Goal: Task Accomplishment & Management: Complete application form

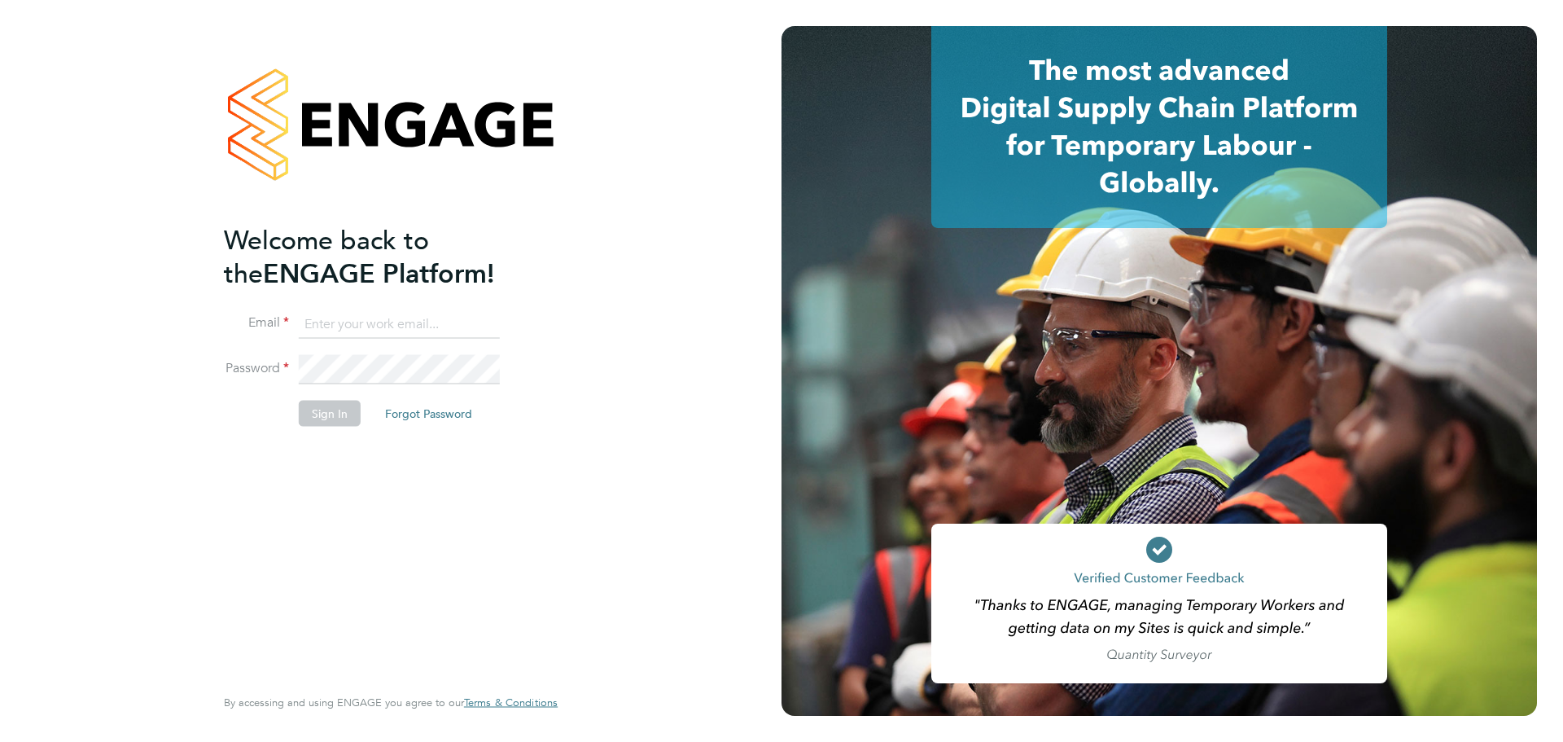
type input "aturner@rgbrec.co.uk"
click at [331, 412] on button "Sign In" at bounding box center [330, 413] width 62 height 26
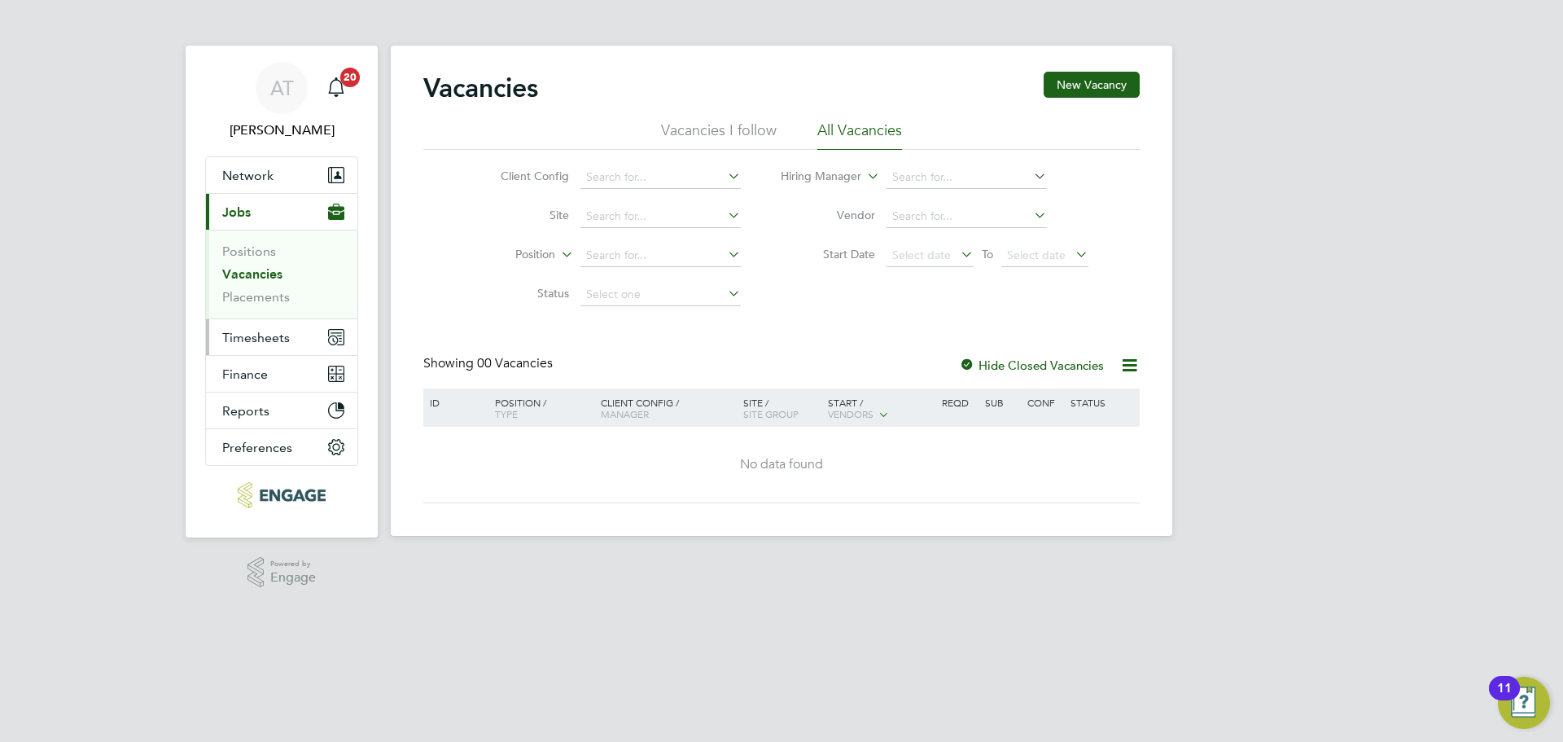
click at [242, 339] on span "Timesheets" at bounding box center [256, 337] width 68 height 15
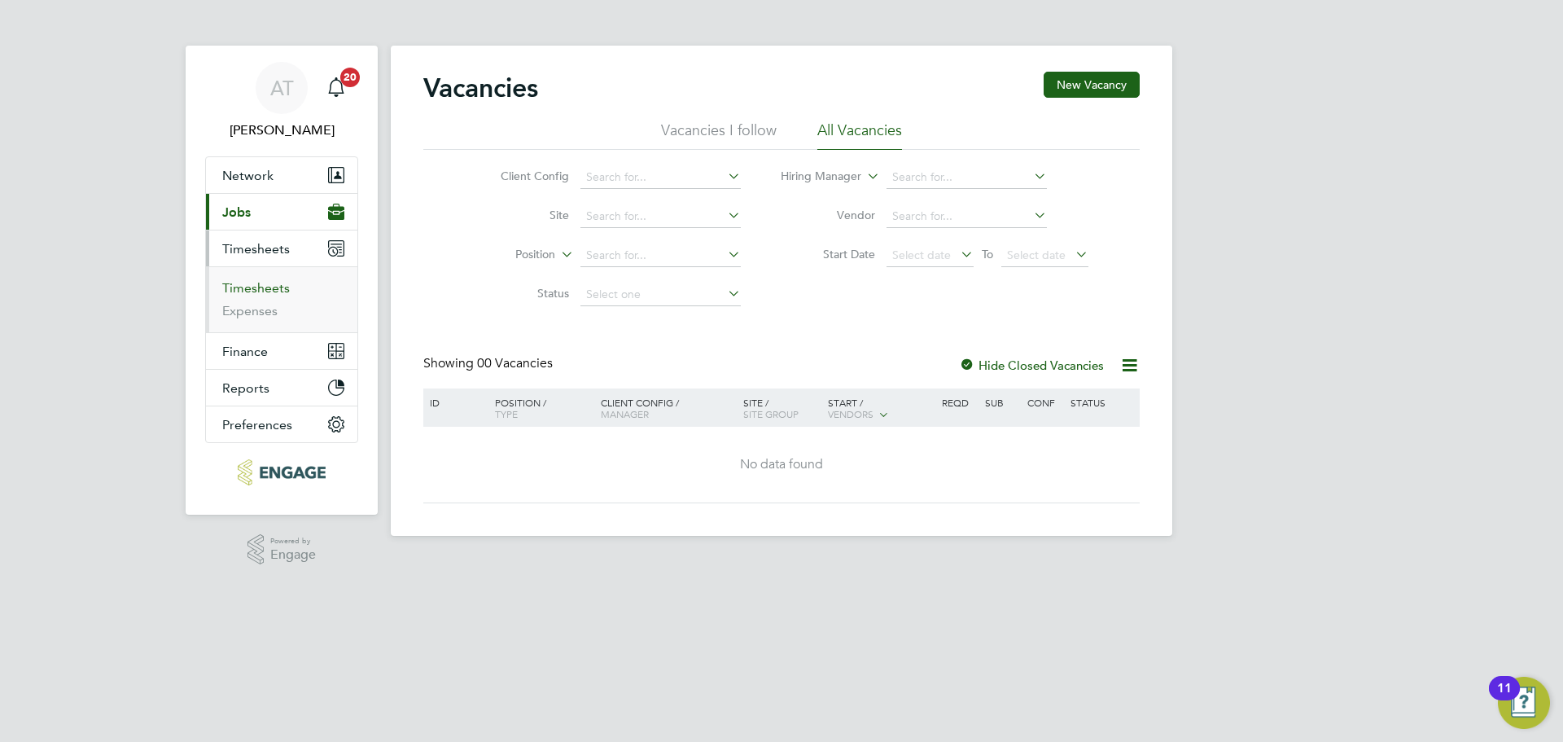
click at [242, 286] on link "Timesheets" at bounding box center [256, 287] width 68 height 15
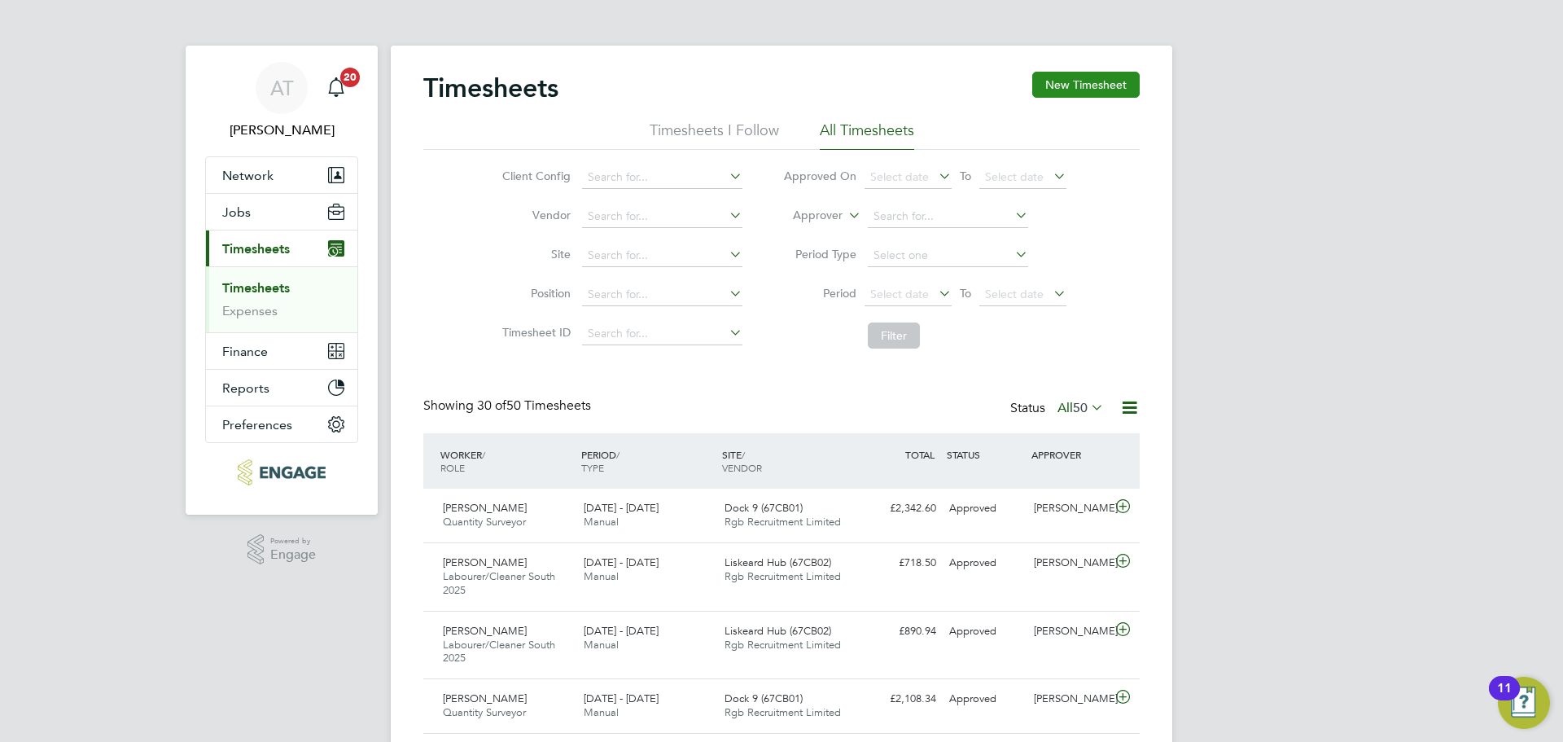
click at [1110, 82] on button "New Timesheet" at bounding box center [1085, 85] width 107 height 26
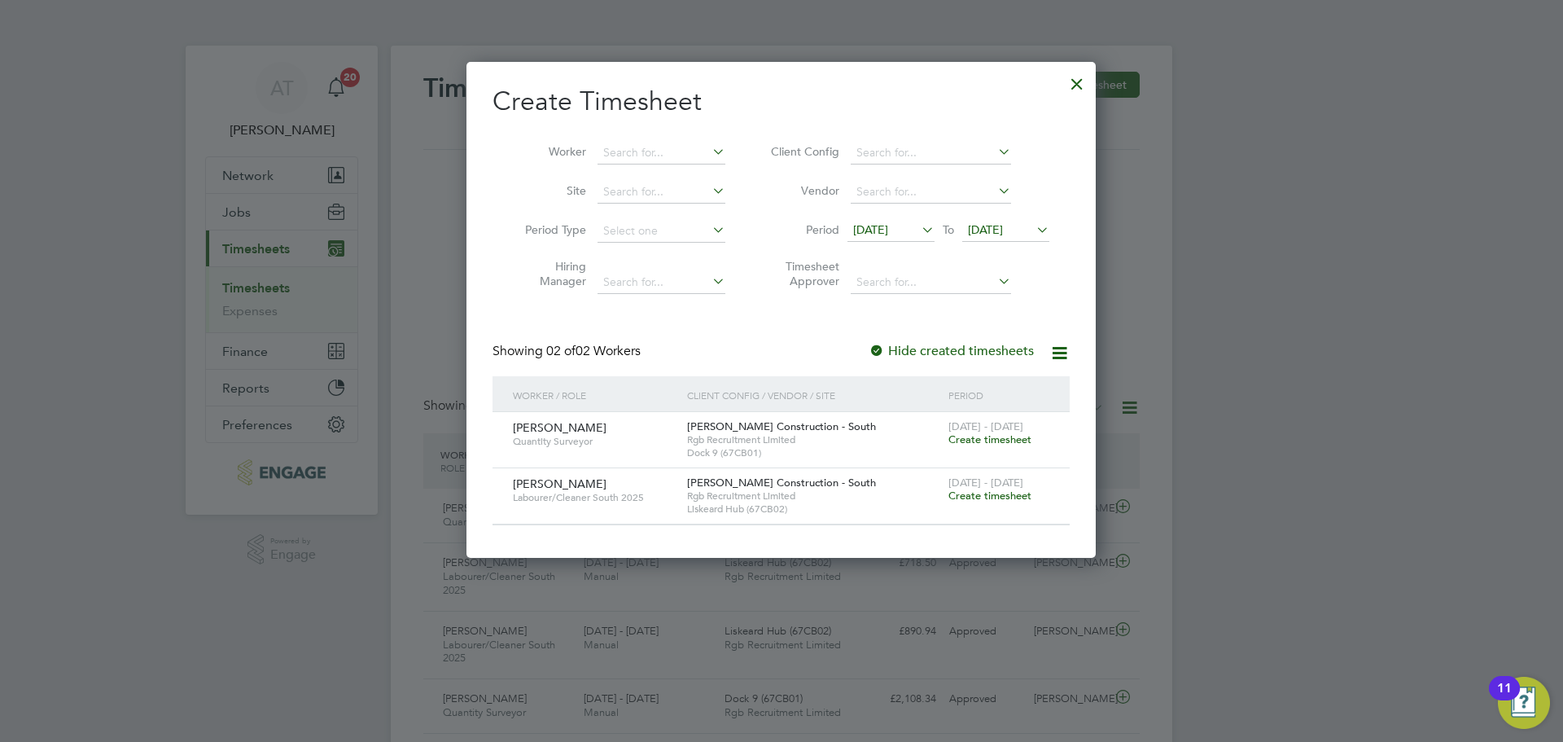
click at [975, 440] on span "Create timesheet" at bounding box center [989, 439] width 83 height 14
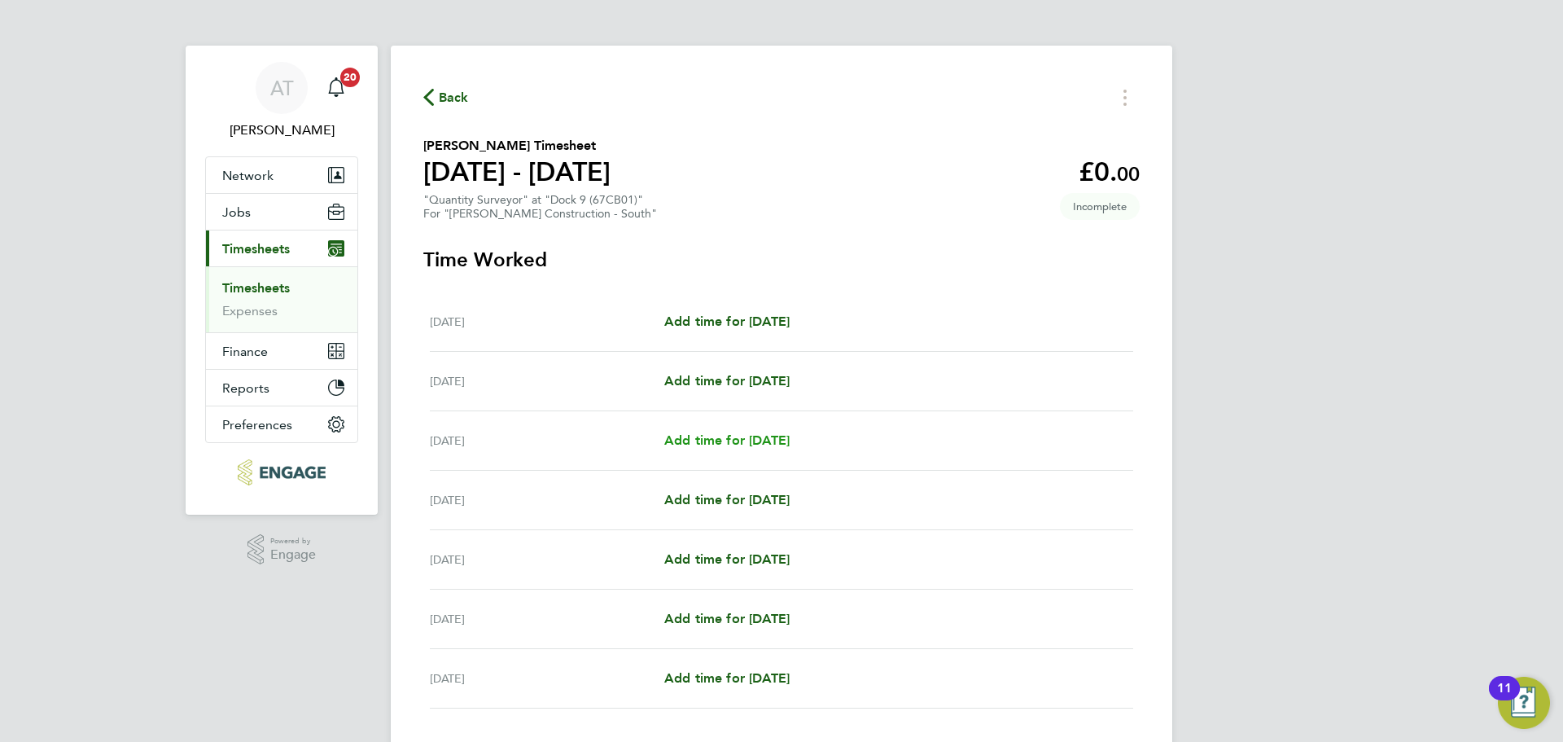
click at [760, 446] on span "Add time for Mon 22 Sep" at bounding box center [726, 439] width 125 height 15
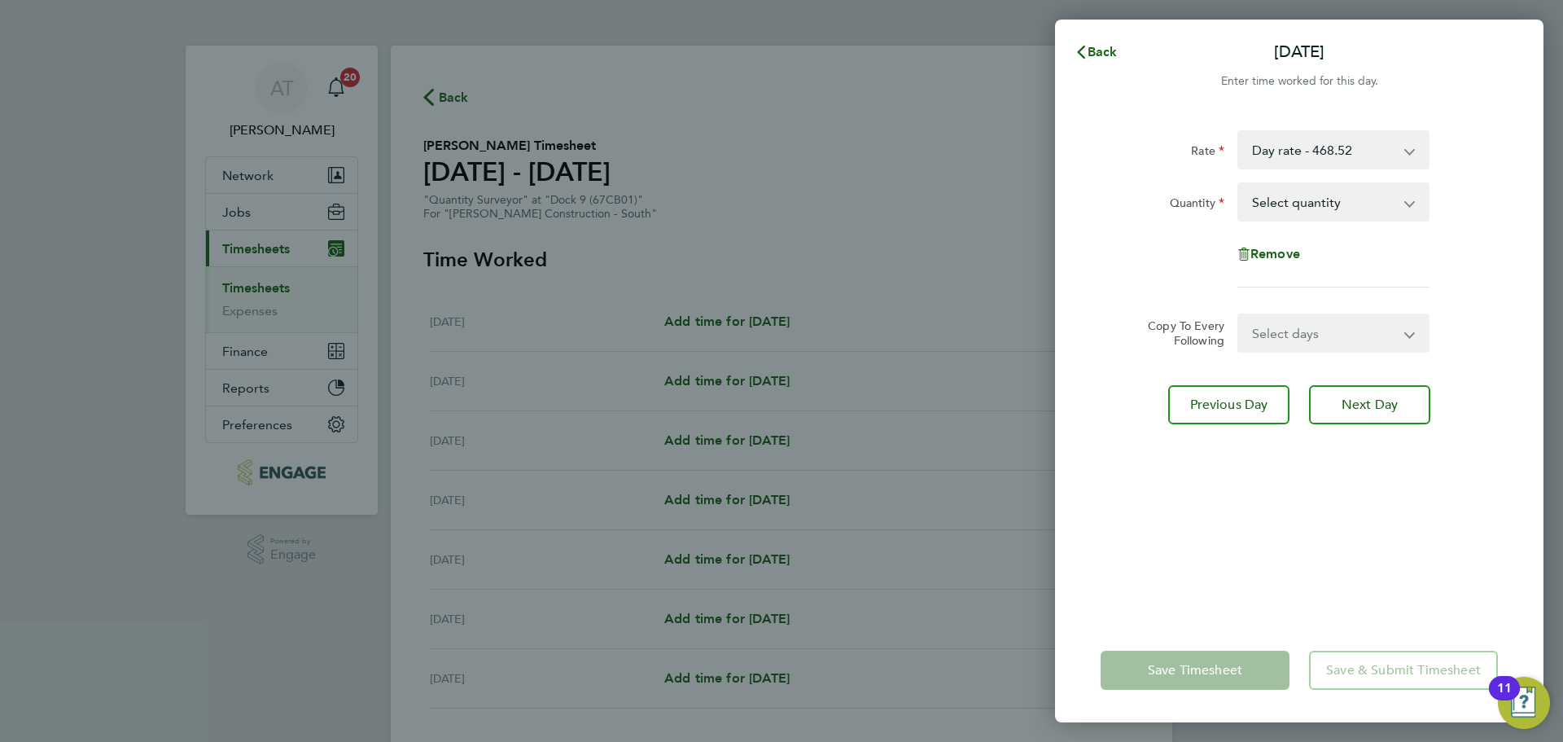
click at [1289, 349] on select "Select days Day Tuesday Wednesday Thursday Friday" at bounding box center [1324, 333] width 171 height 36
select select "DAY"
click at [1239, 315] on select "Select days Day Tuesday Wednesday Thursday Friday" at bounding box center [1324, 333] width 171 height 36
select select "2025-09-26"
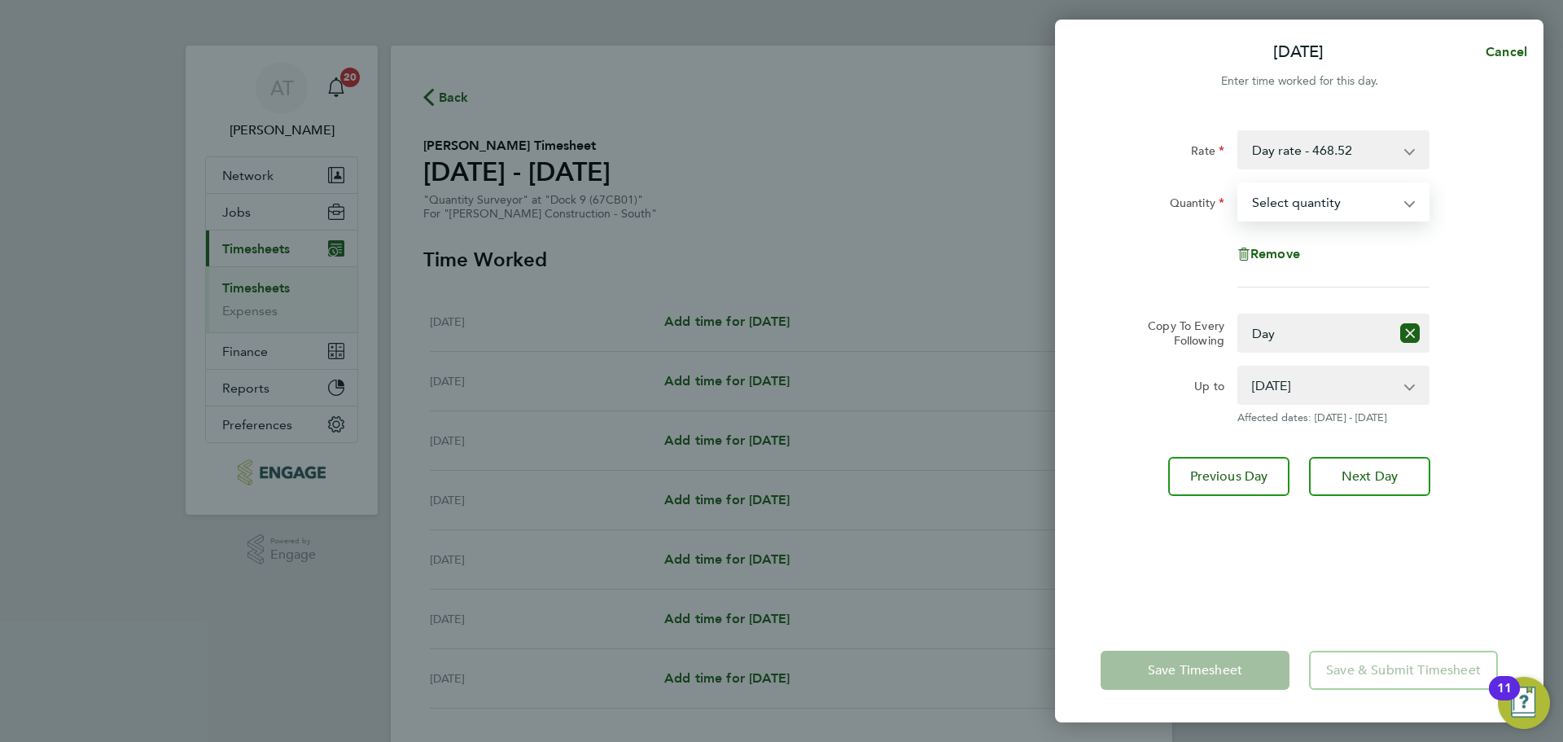
click at [1276, 207] on select "Select quantity 0.5 1" at bounding box center [1323, 202] width 169 height 36
select select "1"
click at [1239, 184] on select "Select quantity 0.5 1" at bounding box center [1323, 202] width 169 height 36
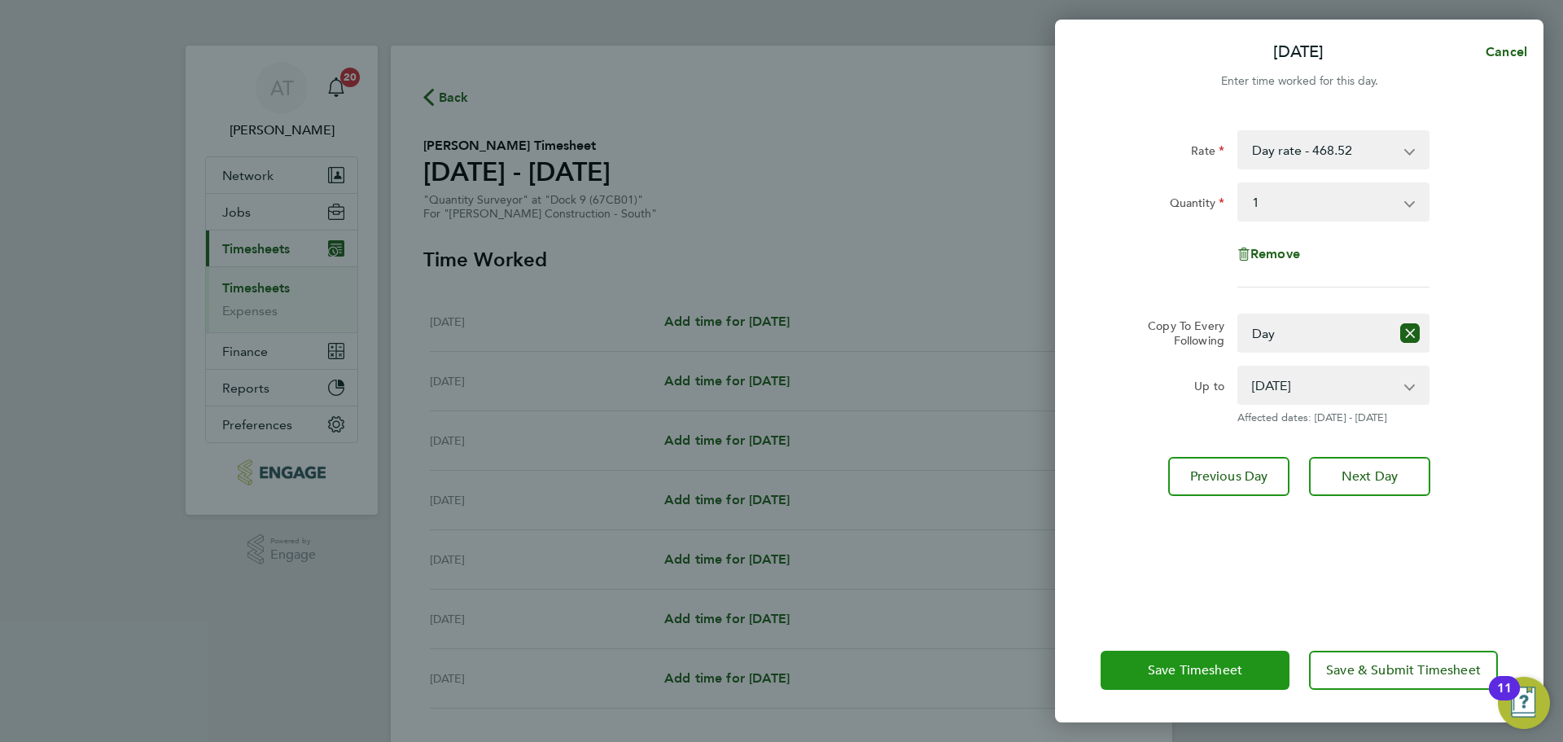
click at [1181, 667] on span "Save Timesheet" at bounding box center [1195, 670] width 94 height 16
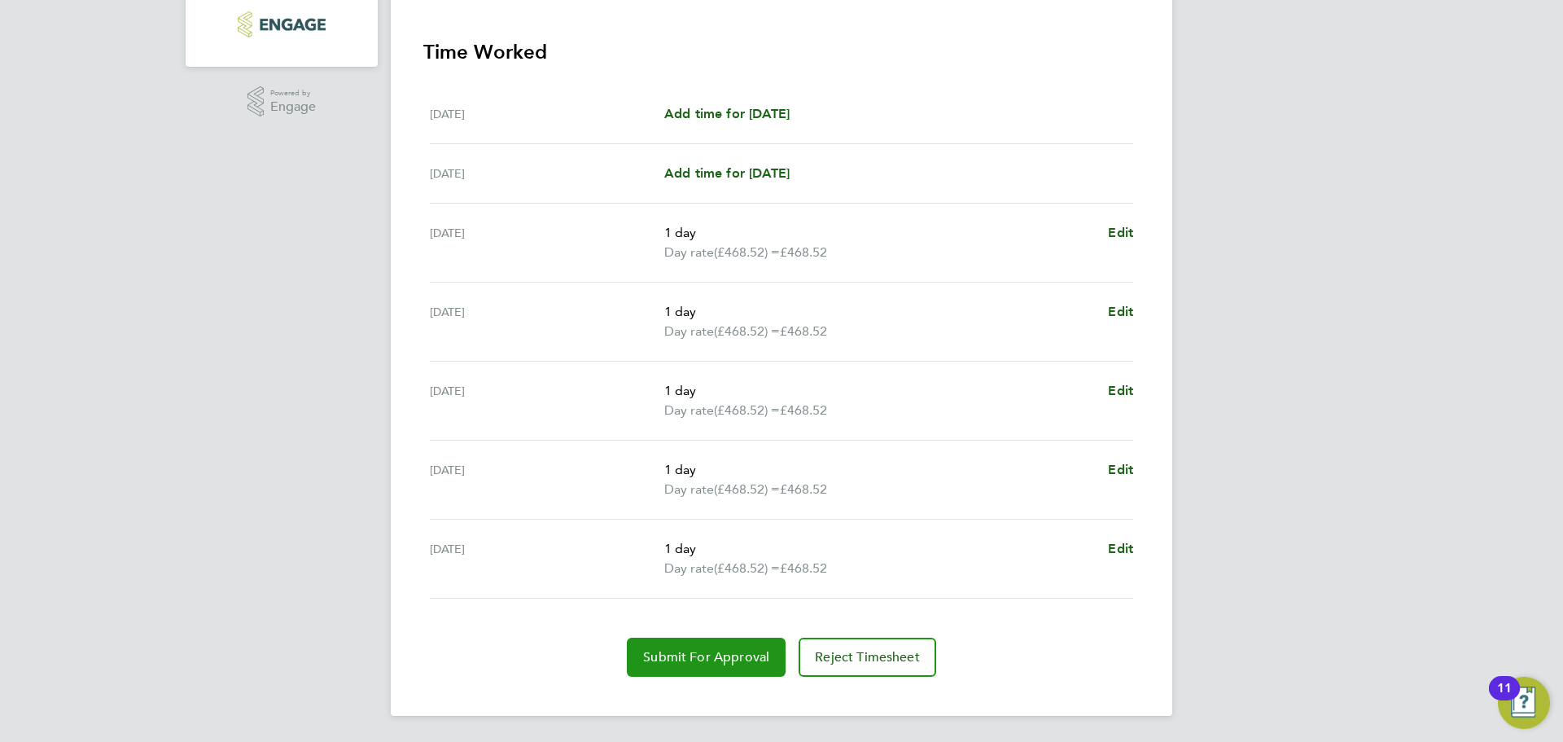
click at [707, 661] on span "Submit For Approval" at bounding box center [706, 657] width 126 height 16
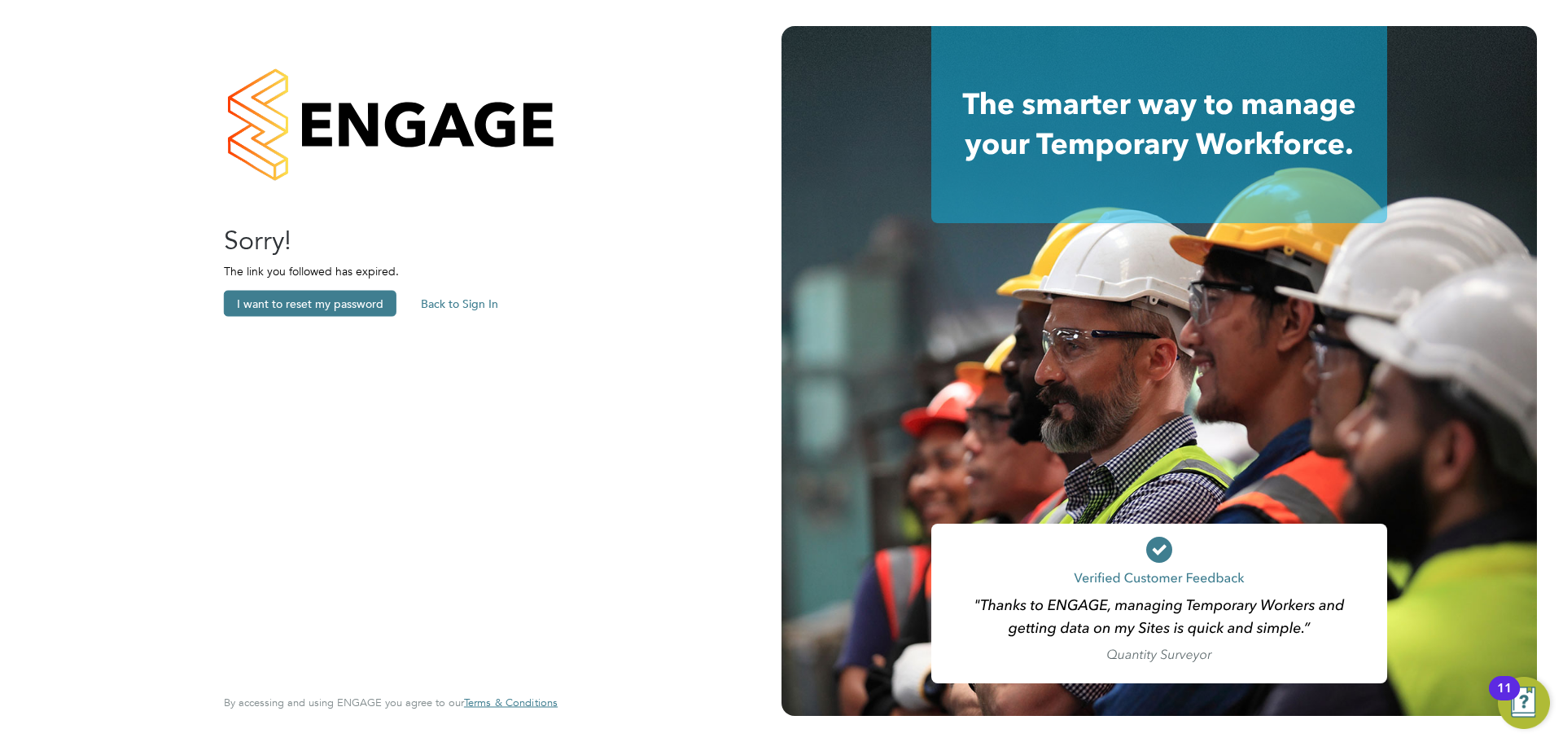
click at [453, 304] on button "Back to Sign In" at bounding box center [459, 304] width 103 height 26
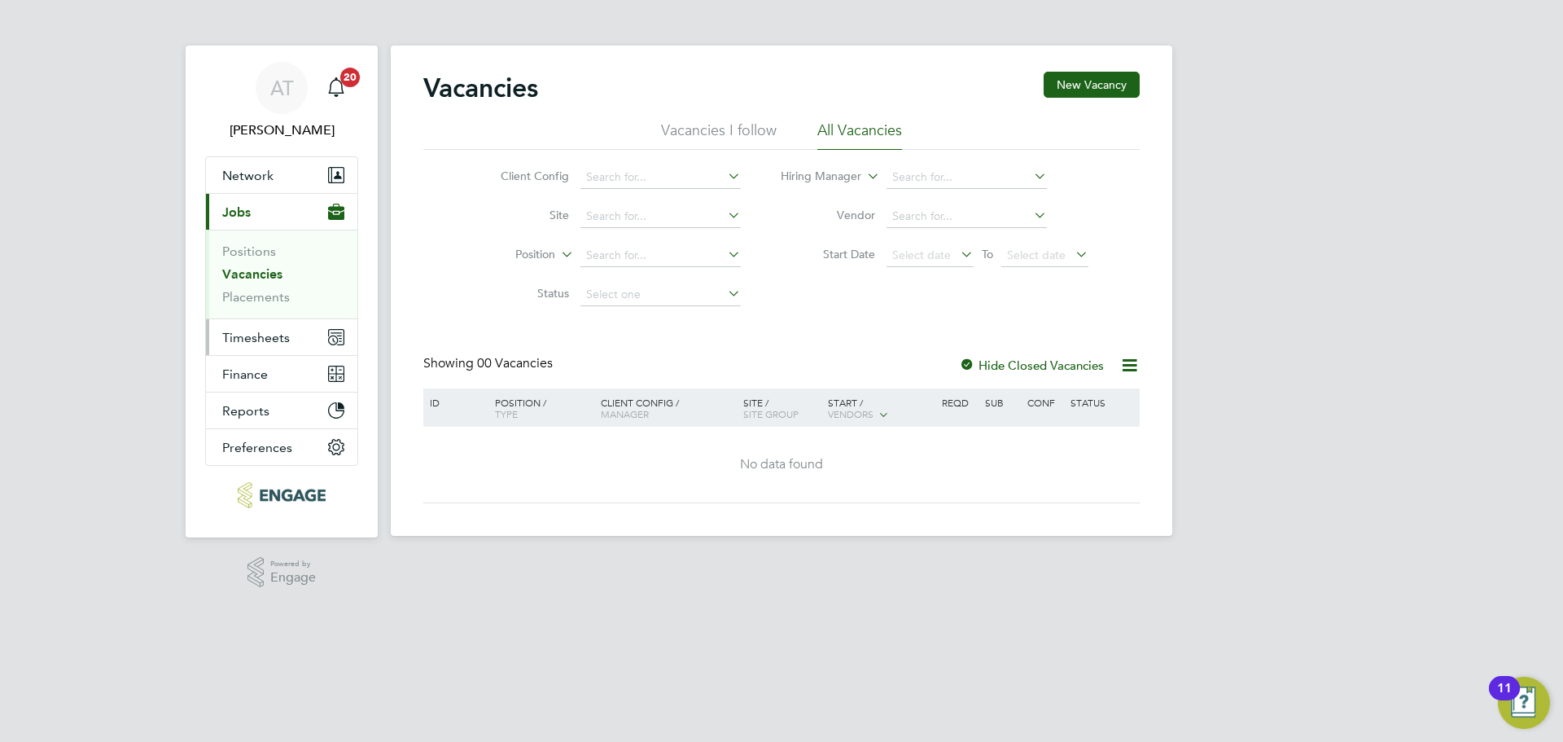
click at [238, 332] on span "Timesheets" at bounding box center [256, 337] width 68 height 15
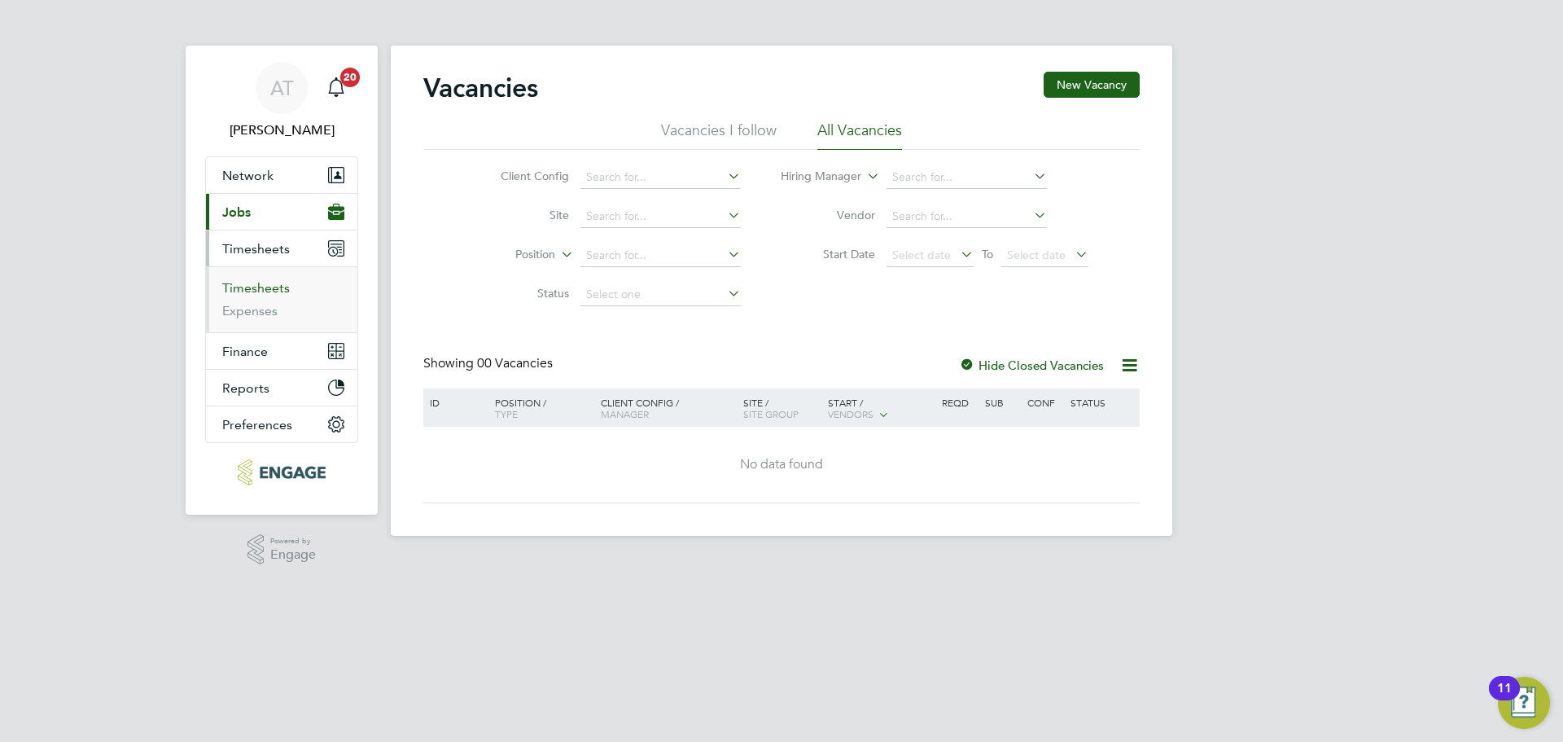
click at [241, 286] on link "Timesheets" at bounding box center [256, 287] width 68 height 15
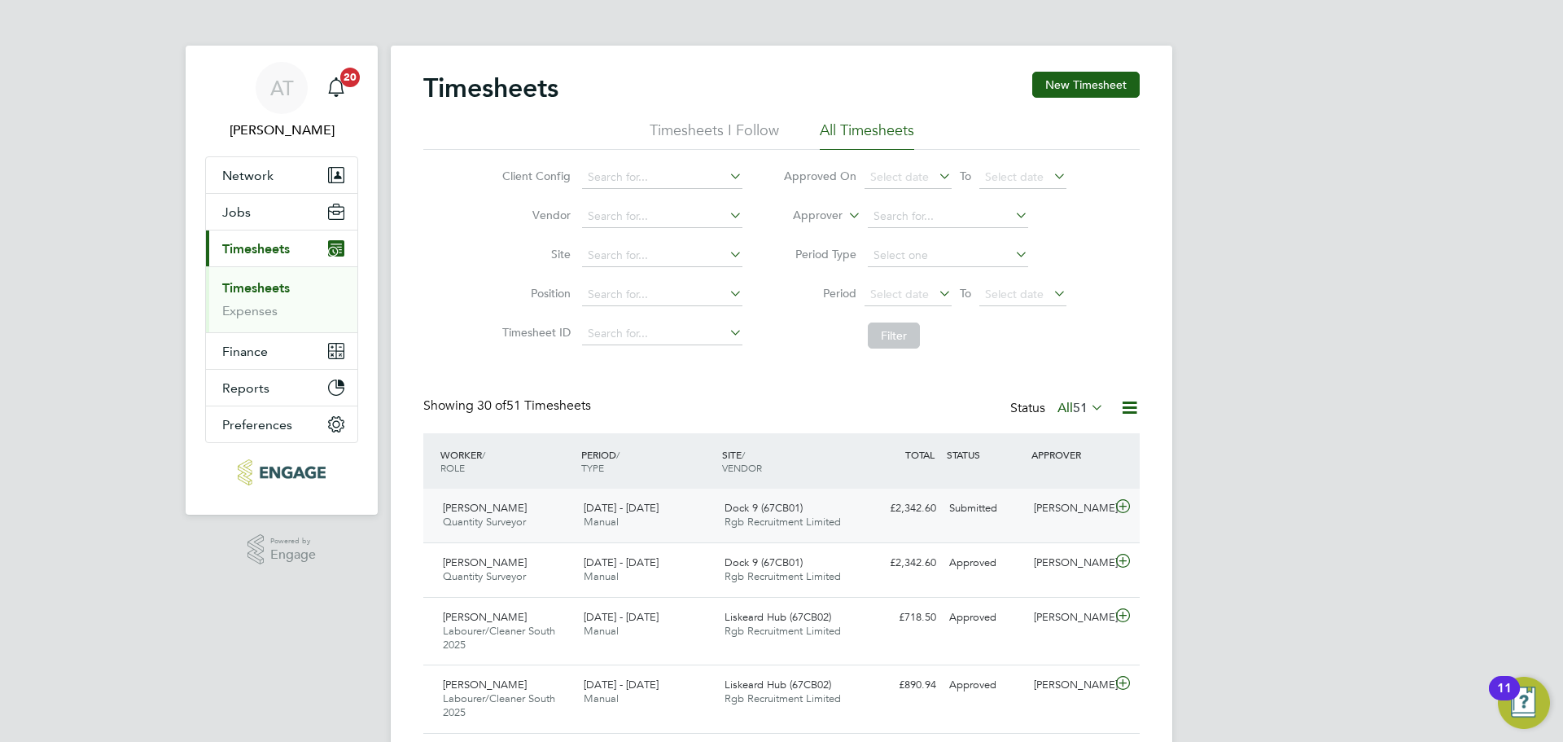
click at [1049, 510] on div "Martyn Brighton" at bounding box center [1069, 508] width 85 height 27
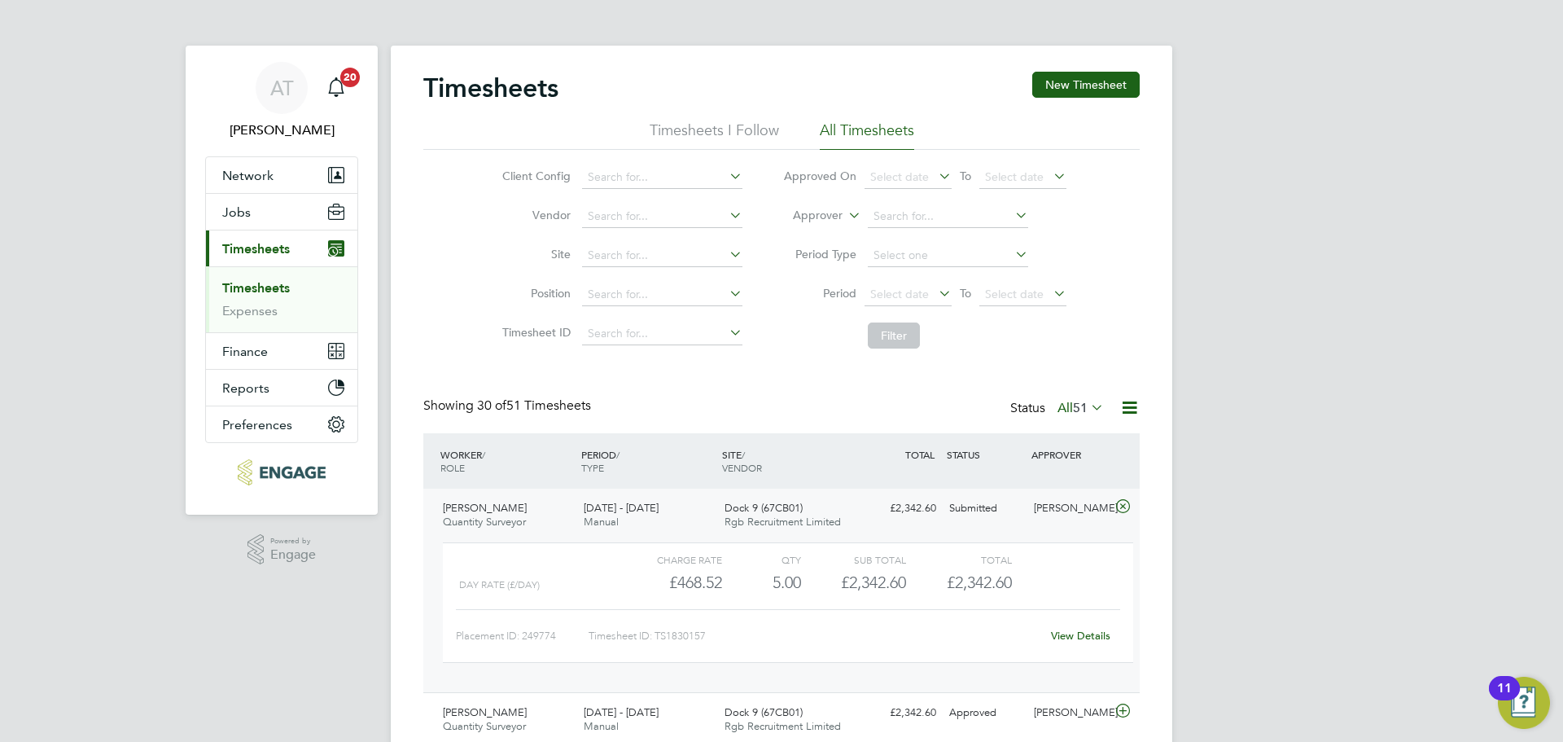
click at [1082, 636] on link "View Details" at bounding box center [1080, 636] width 59 height 14
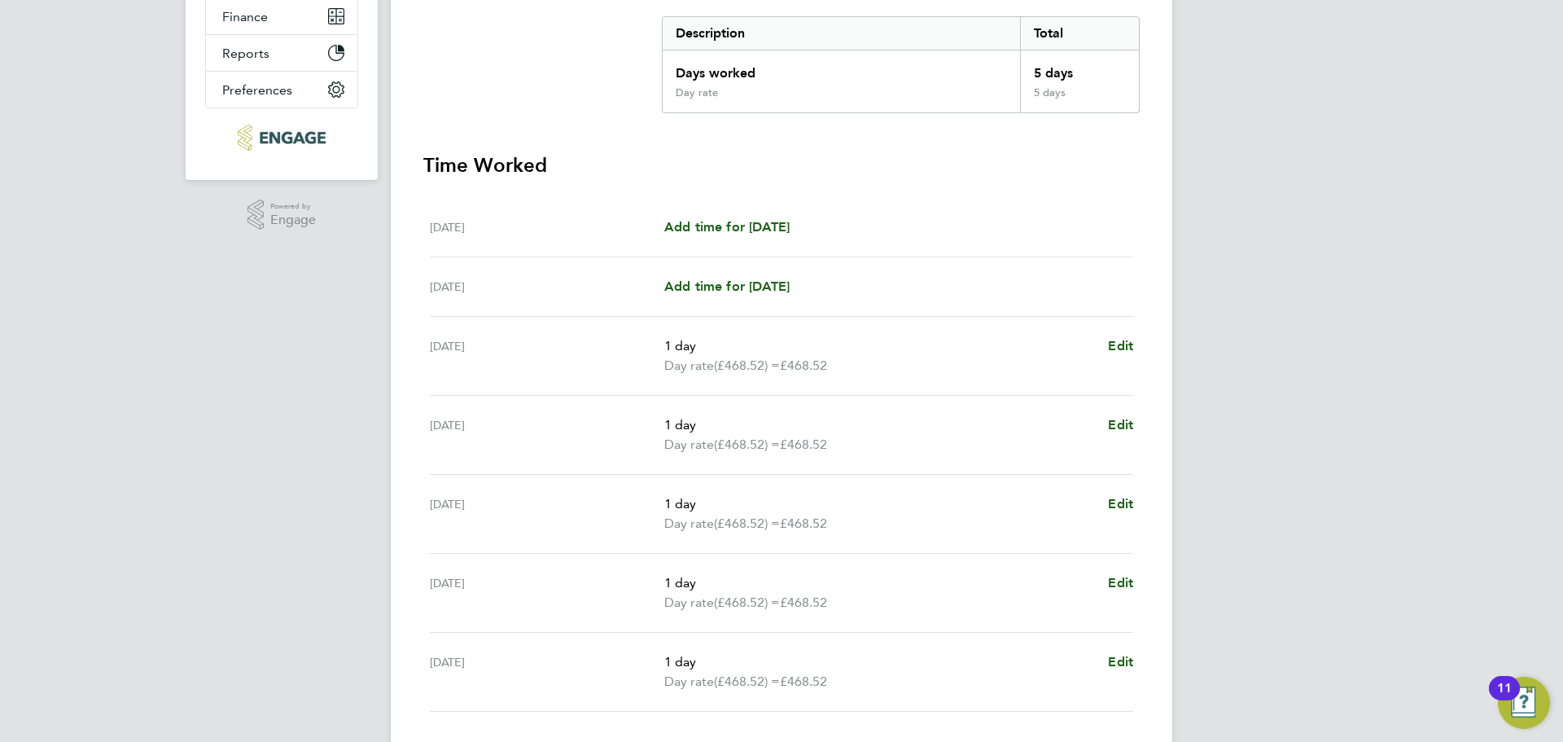
scroll to position [448, 0]
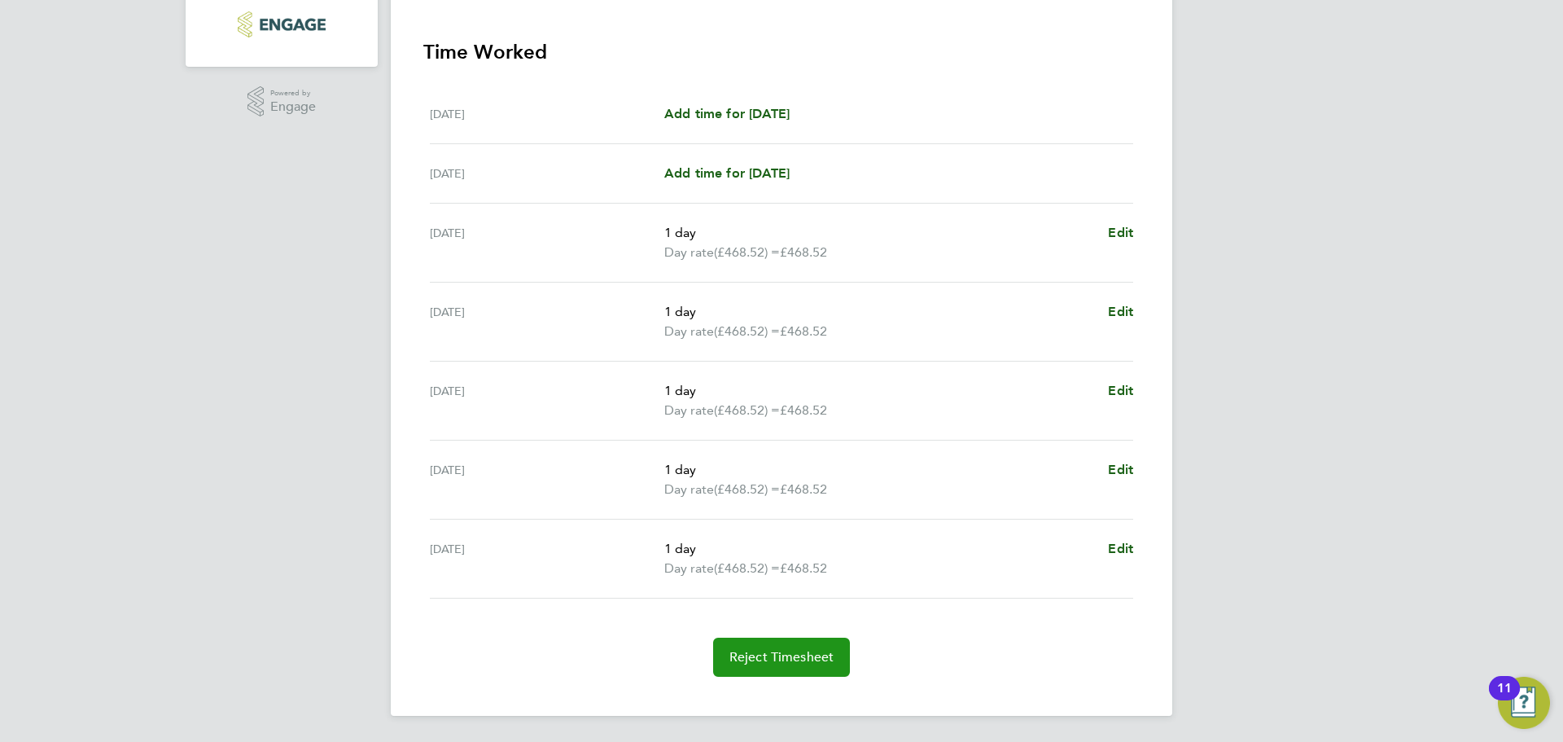
click at [776, 652] on span "Reject Timesheet" at bounding box center [781, 657] width 105 height 16
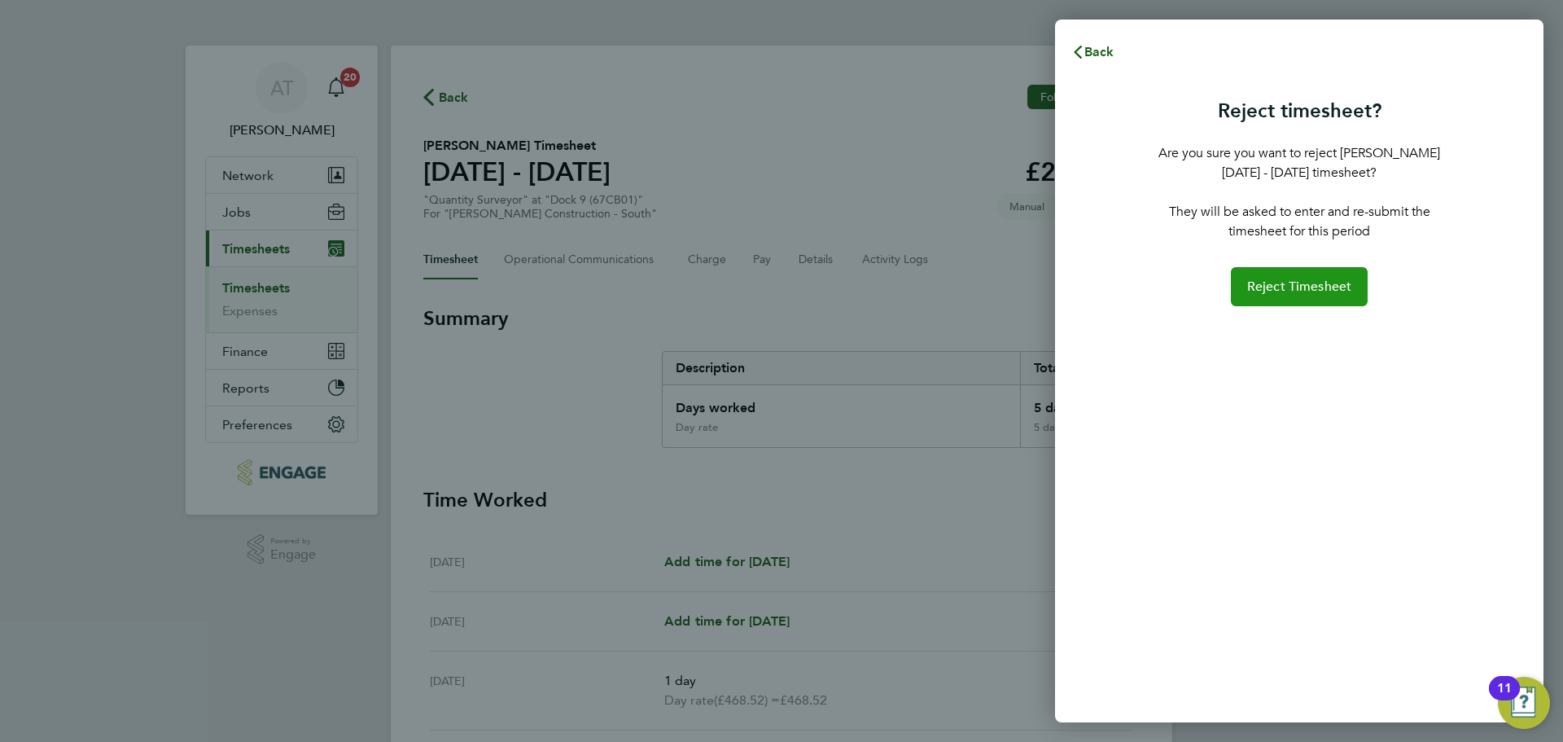
click at [1310, 287] on span "Reject Timesheet" at bounding box center [1299, 286] width 105 height 16
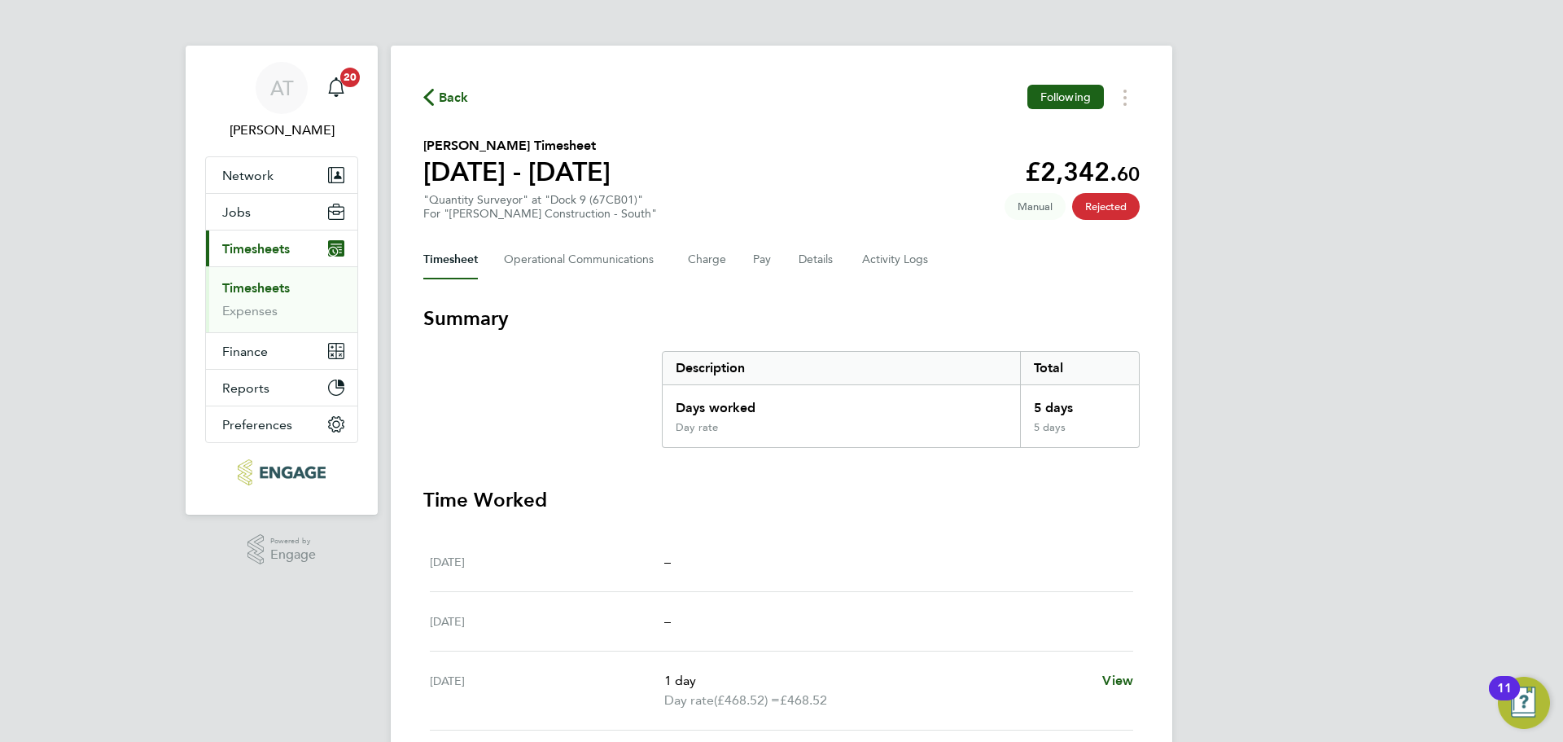
click at [269, 291] on link "Timesheets" at bounding box center [256, 287] width 68 height 15
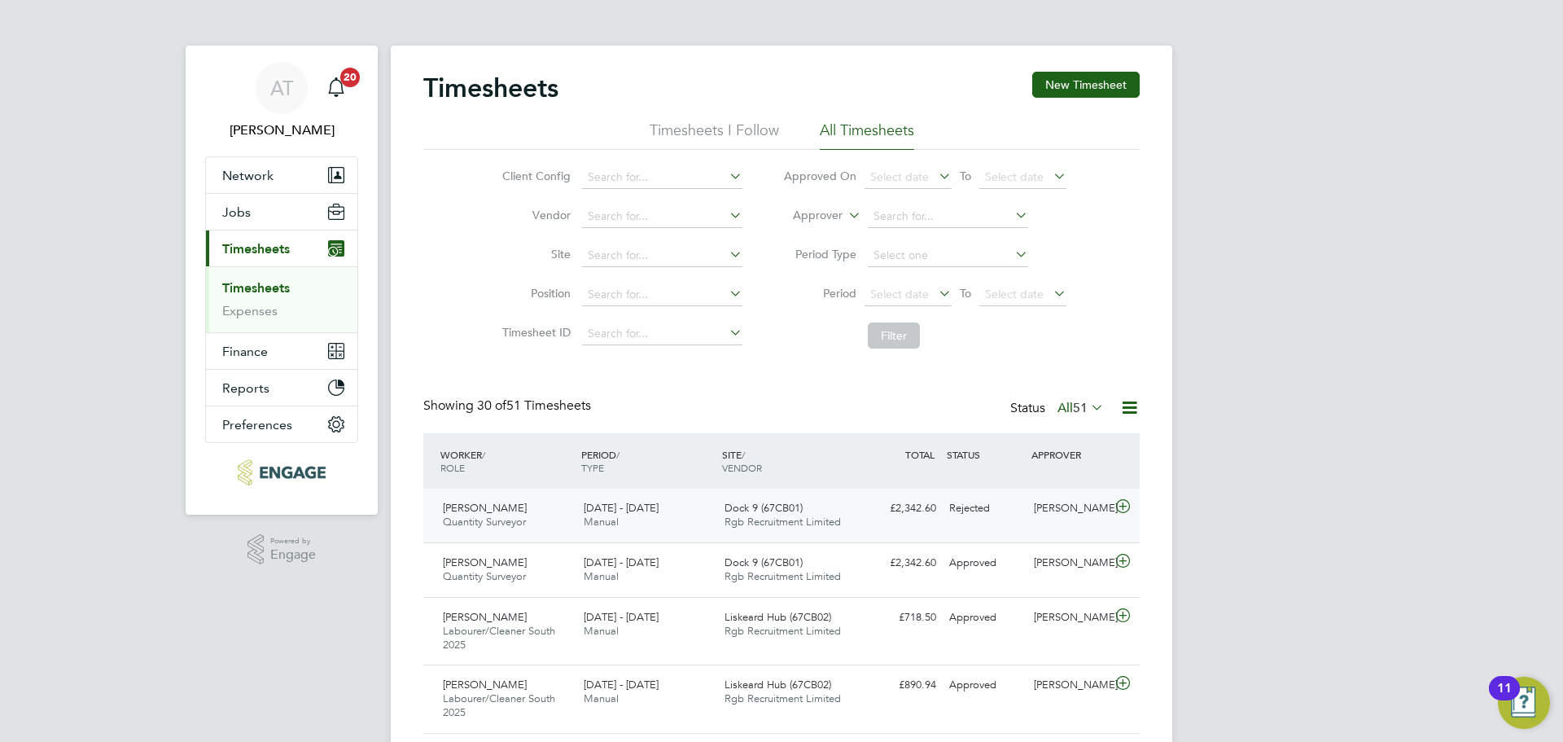
click at [1124, 508] on icon at bounding box center [1123, 506] width 20 height 13
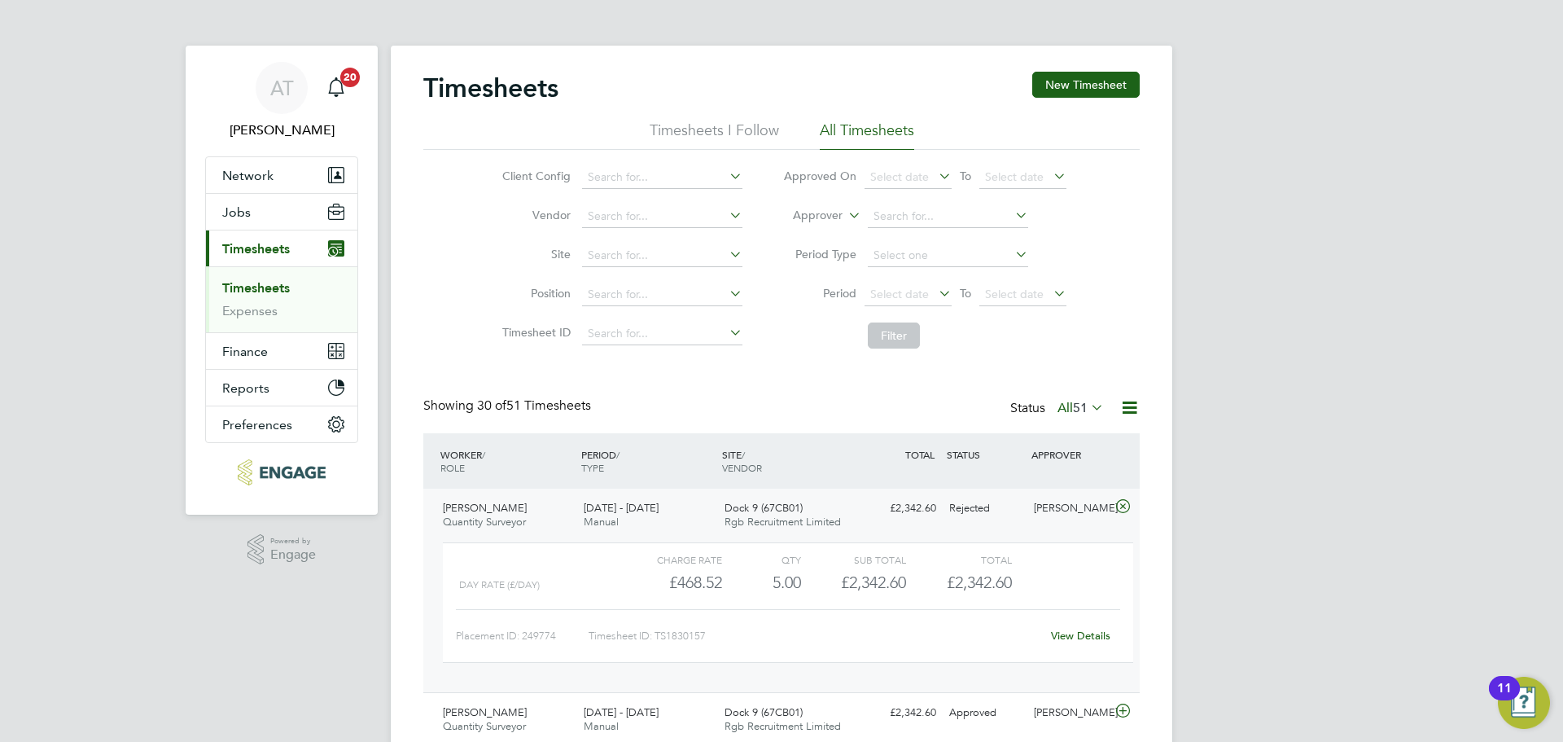
click at [1085, 637] on link "View Details" at bounding box center [1080, 636] width 59 height 14
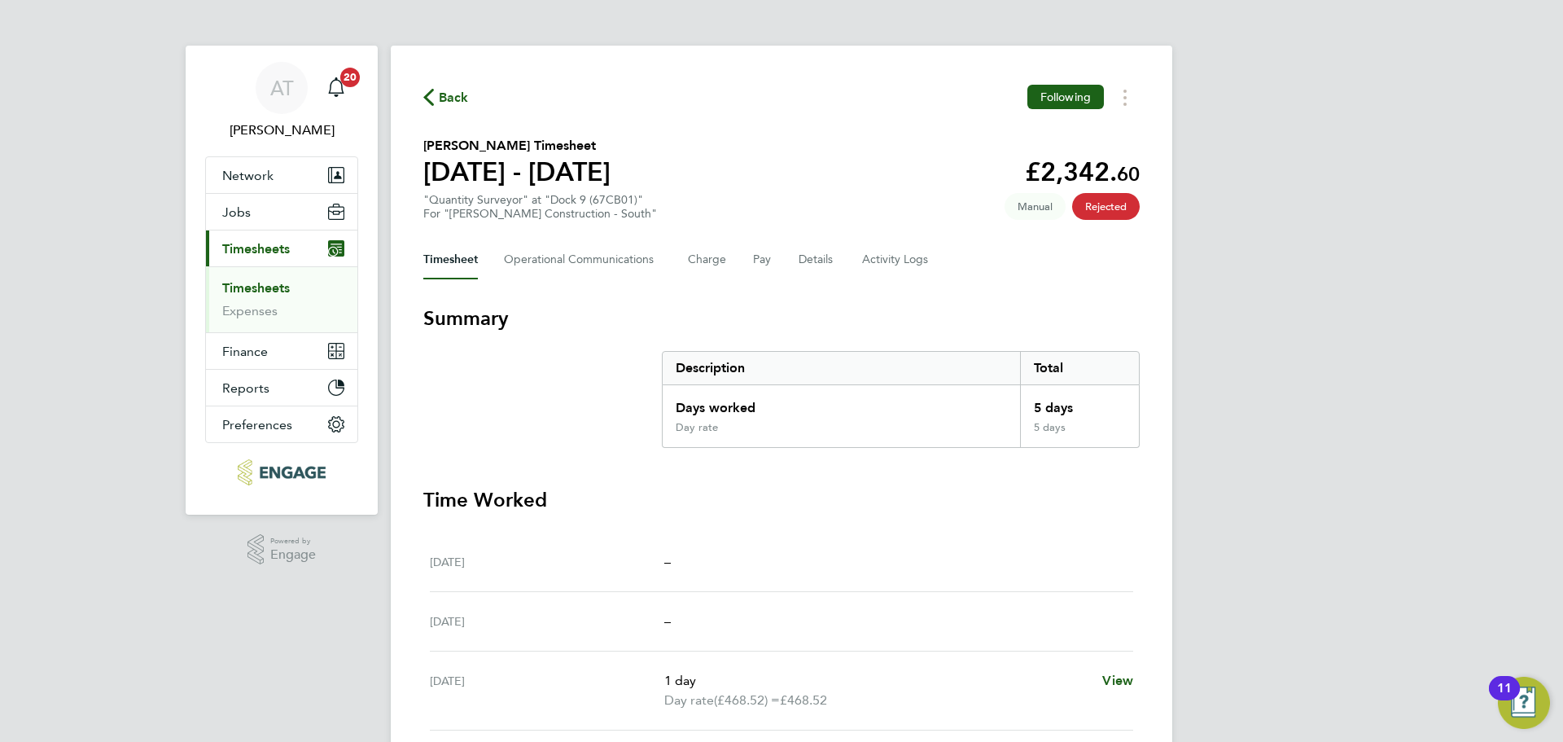
click at [1031, 202] on span "Manual" at bounding box center [1035, 206] width 61 height 27
click at [1120, 94] on button "Timesheets Menu" at bounding box center [1124, 97] width 29 height 25
click at [861, 490] on h3 "Time Worked" at bounding box center [781, 500] width 716 height 26
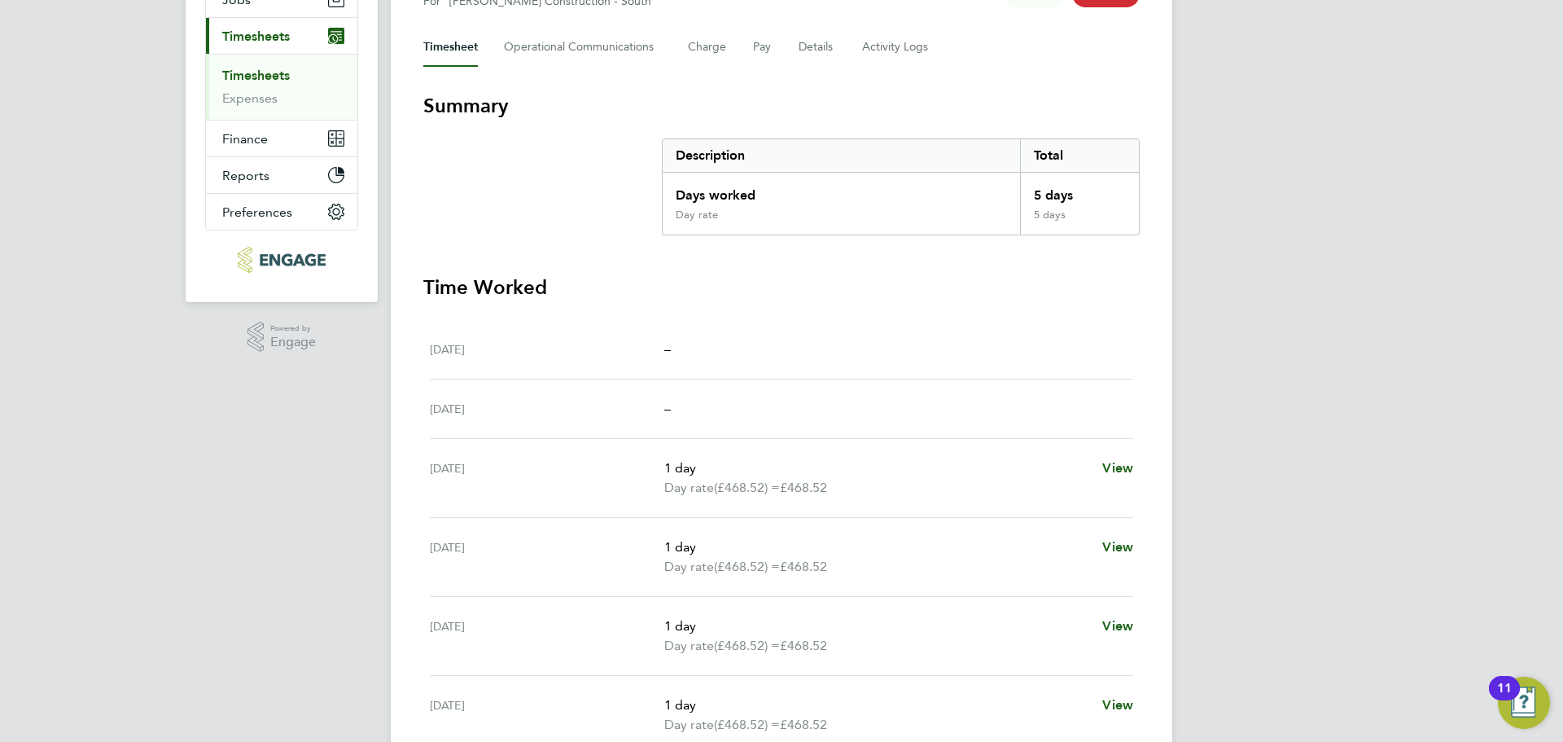
scroll to position [370, 0]
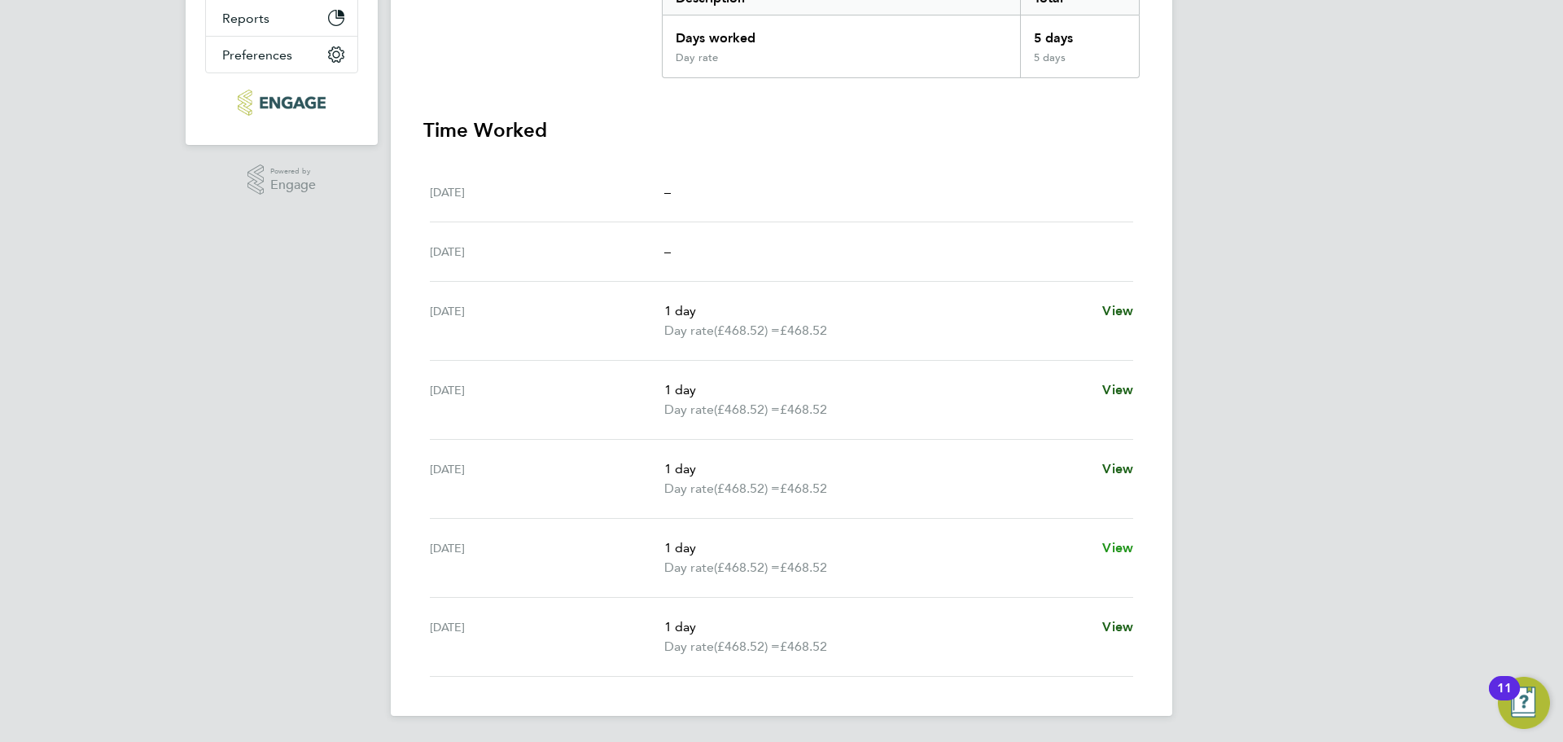
click at [1115, 543] on span "View" at bounding box center [1117, 547] width 31 height 15
select select "1"
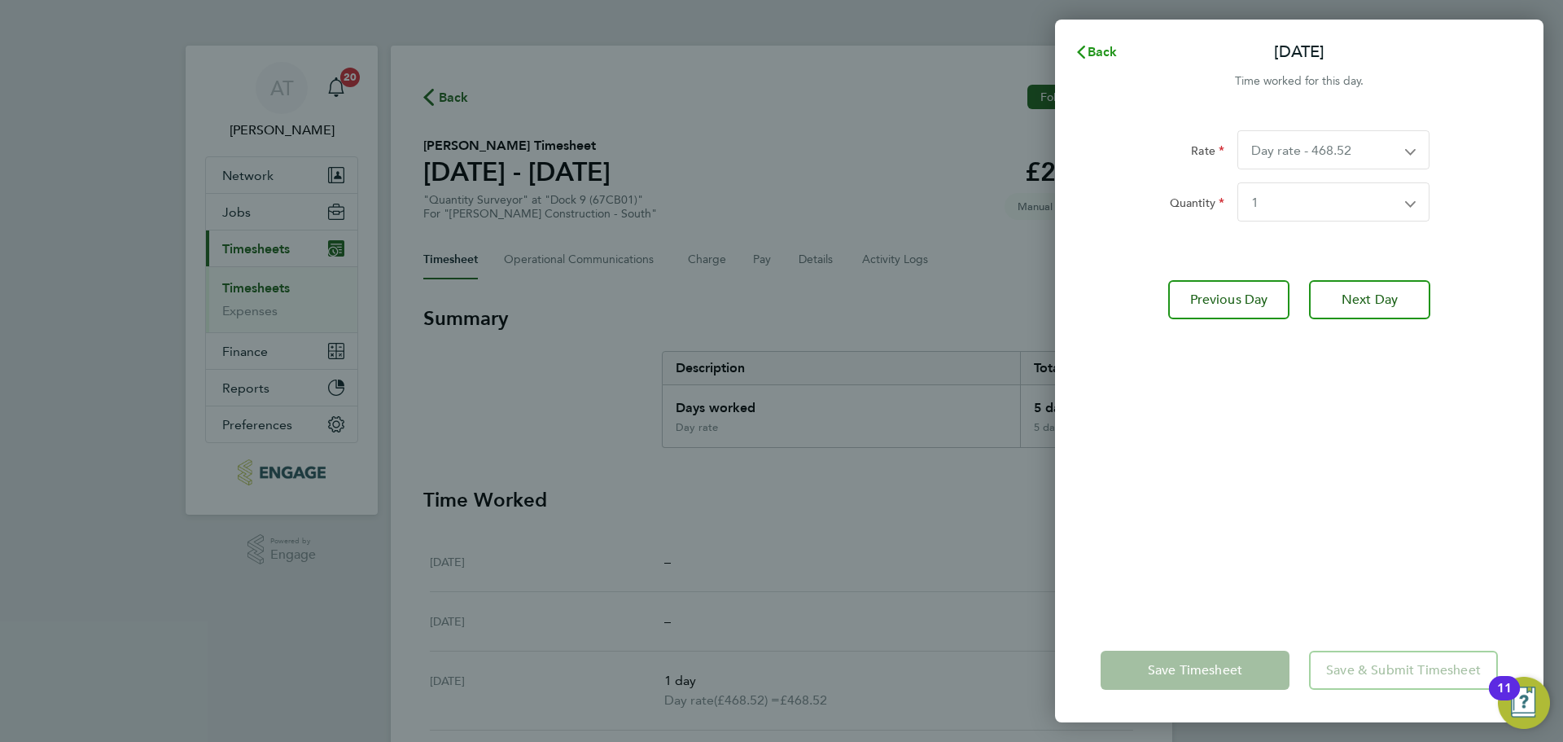
click at [1094, 46] on span "Back" at bounding box center [1103, 51] width 30 height 15
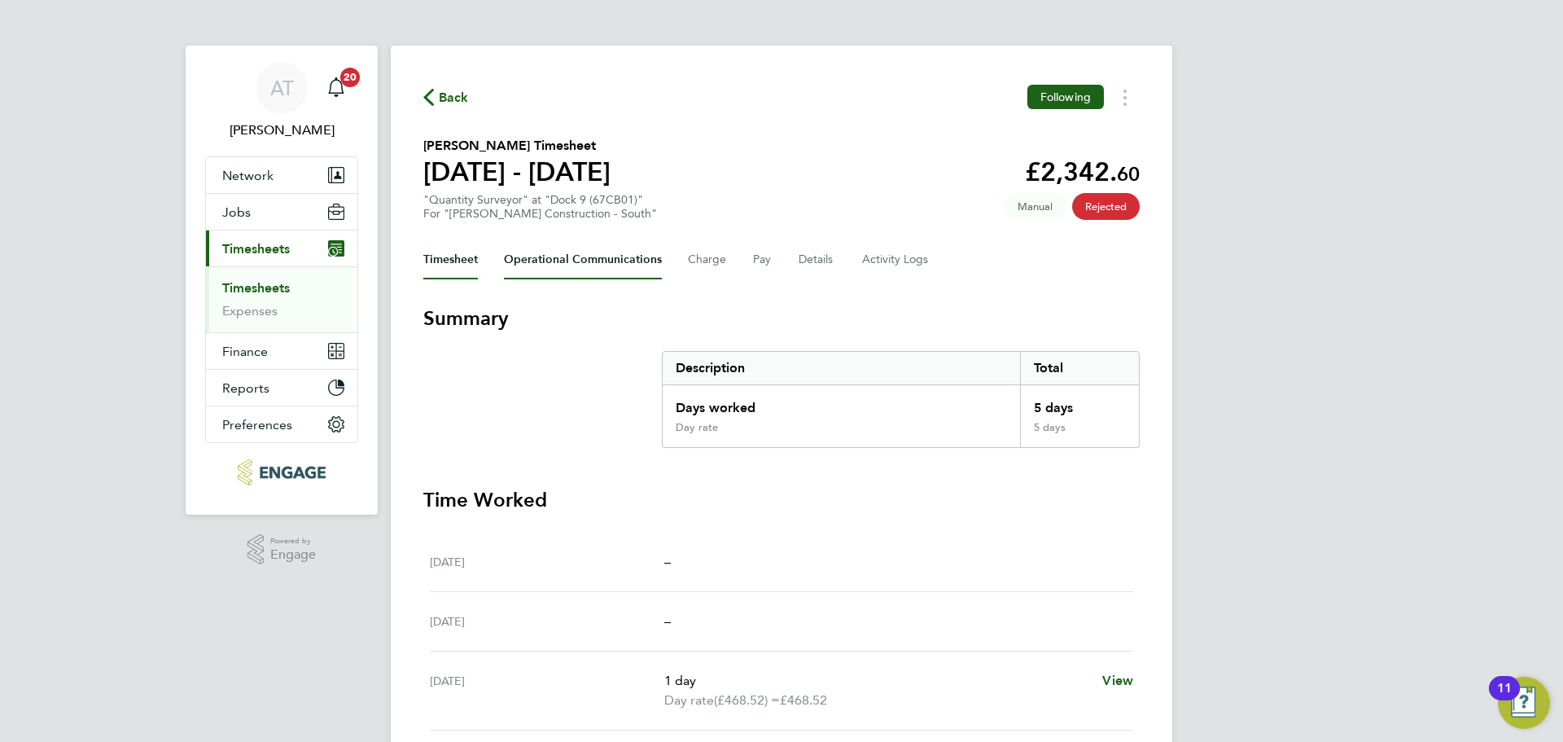
click at [539, 263] on Communications-tab "Operational Communications" at bounding box center [583, 259] width 158 height 39
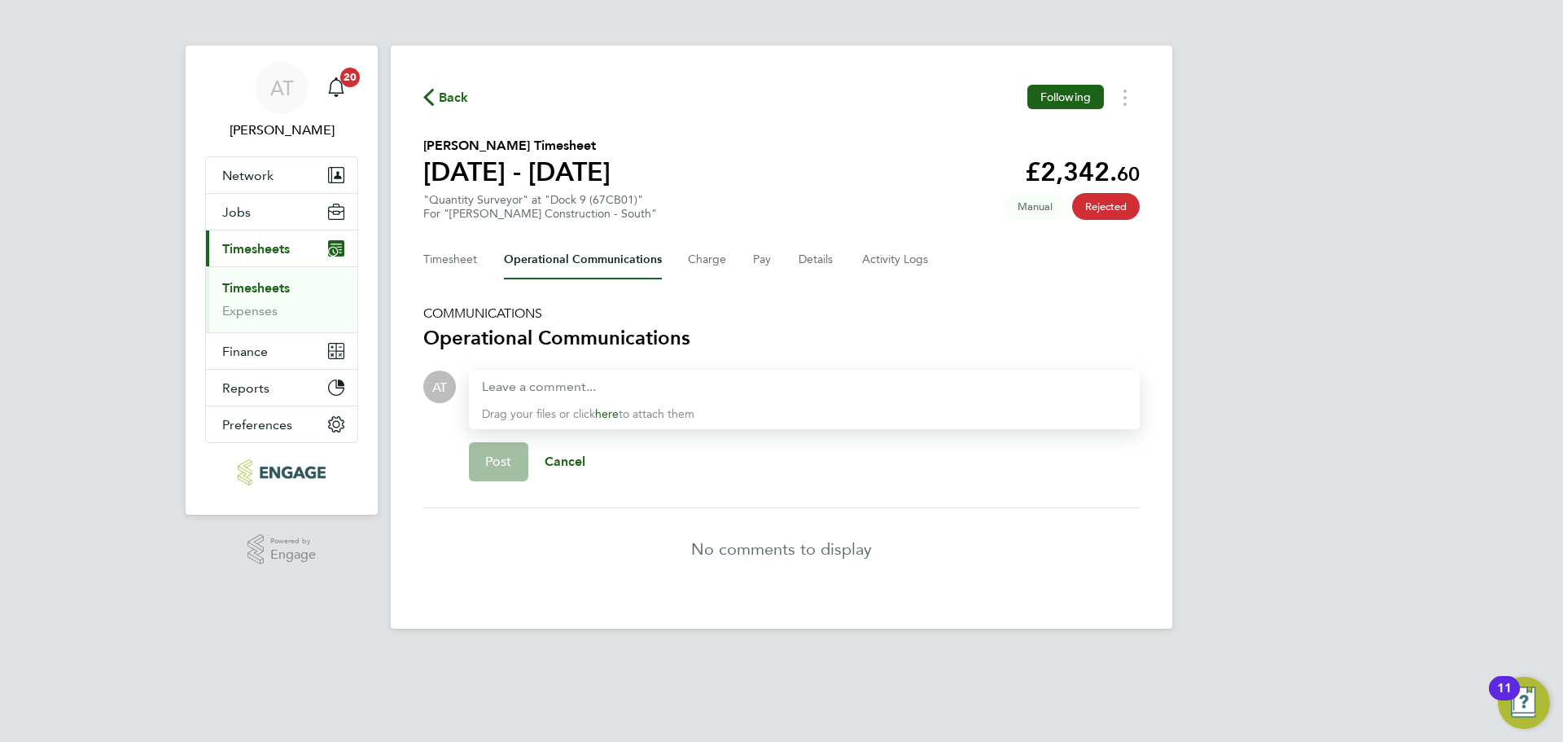
click at [251, 287] on link "Timesheets" at bounding box center [256, 287] width 68 height 15
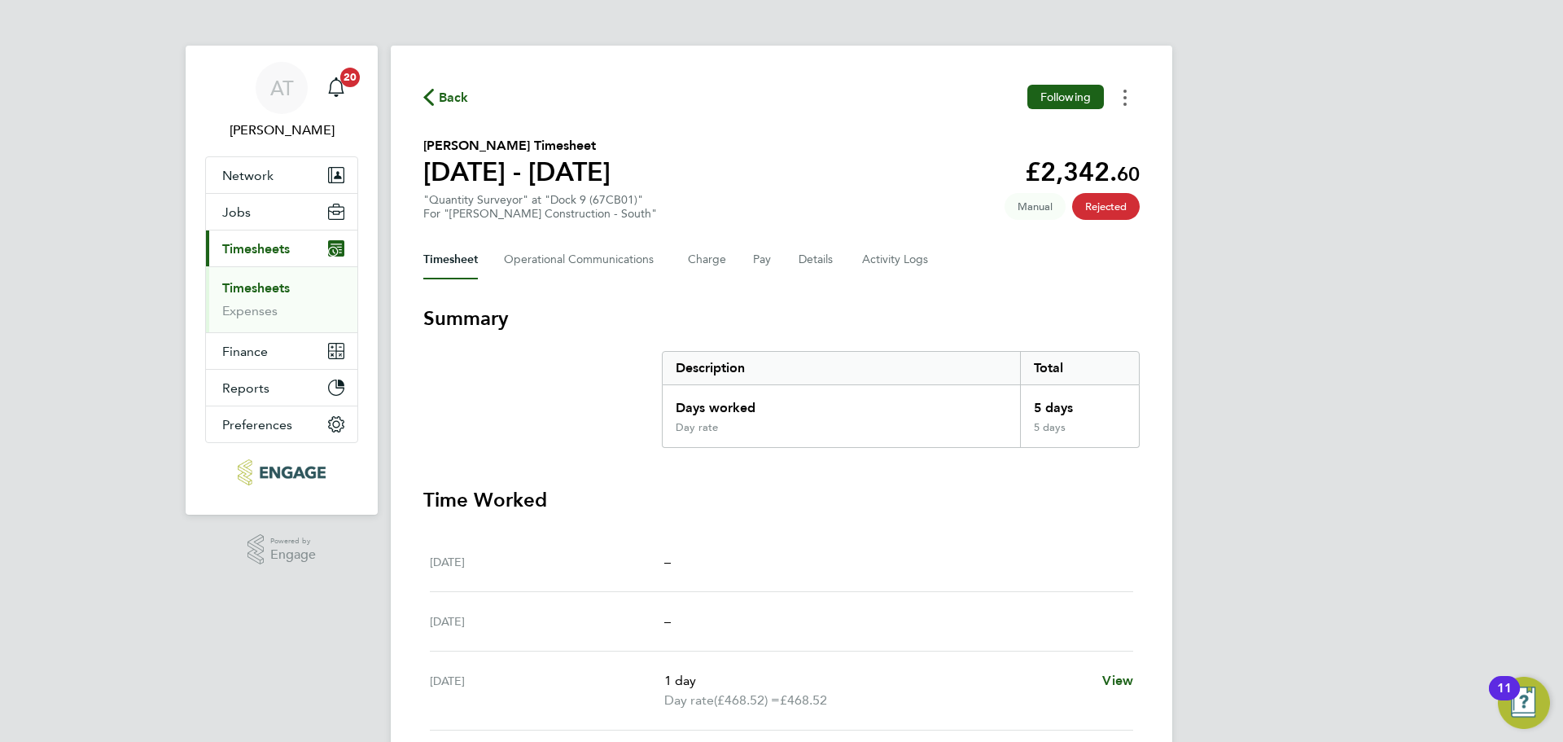
click at [1114, 107] on button "Timesheets Menu" at bounding box center [1124, 97] width 29 height 25
click at [1104, 203] on span "Rejected" at bounding box center [1106, 206] width 68 height 27
click at [1022, 203] on span "Manual" at bounding box center [1035, 206] width 61 height 27
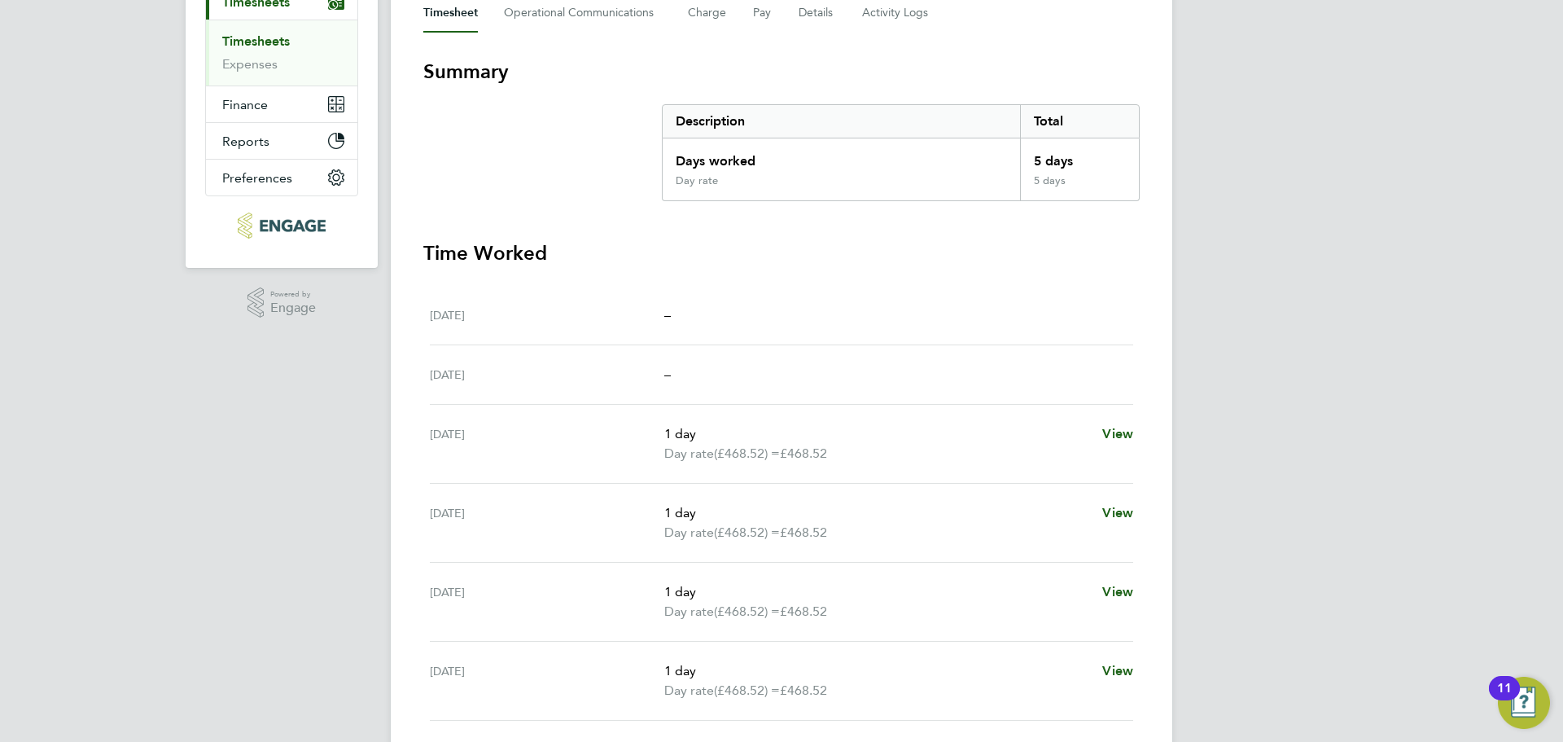
scroll to position [326, 0]
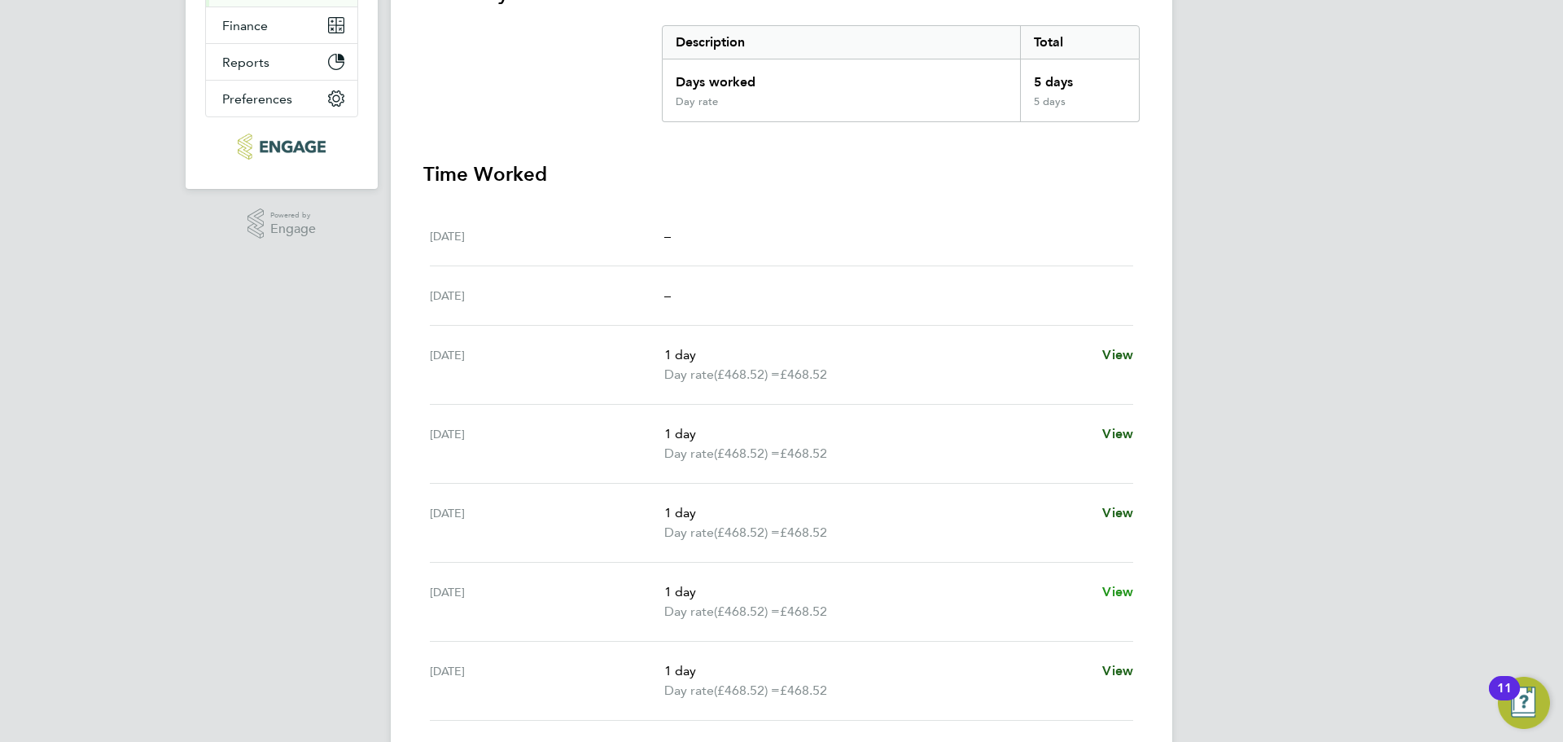
click at [1128, 593] on span "View" at bounding box center [1117, 591] width 31 height 15
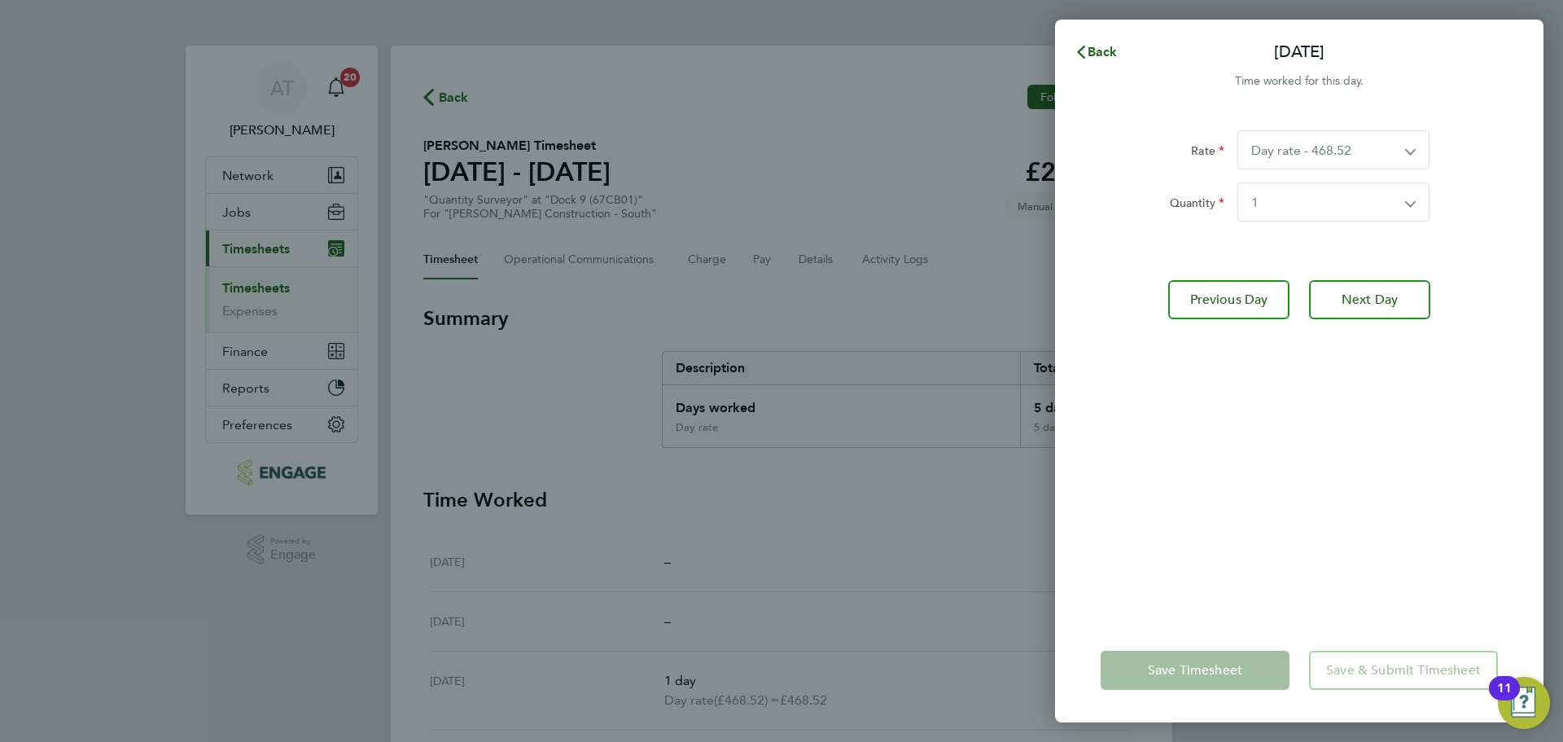
click at [1338, 180] on div "Rate Day rate - 468.52 Quantity Select quantity 0.5 1" at bounding box center [1299, 175] width 397 height 91
click at [1334, 200] on select "Select quantity 0.5 1" at bounding box center [1323, 201] width 171 height 37
select select "null"
click at [1238, 183] on select "Select quantity 0.5 1" at bounding box center [1323, 201] width 171 height 37
click at [1105, 55] on span "Back" at bounding box center [1103, 51] width 30 height 15
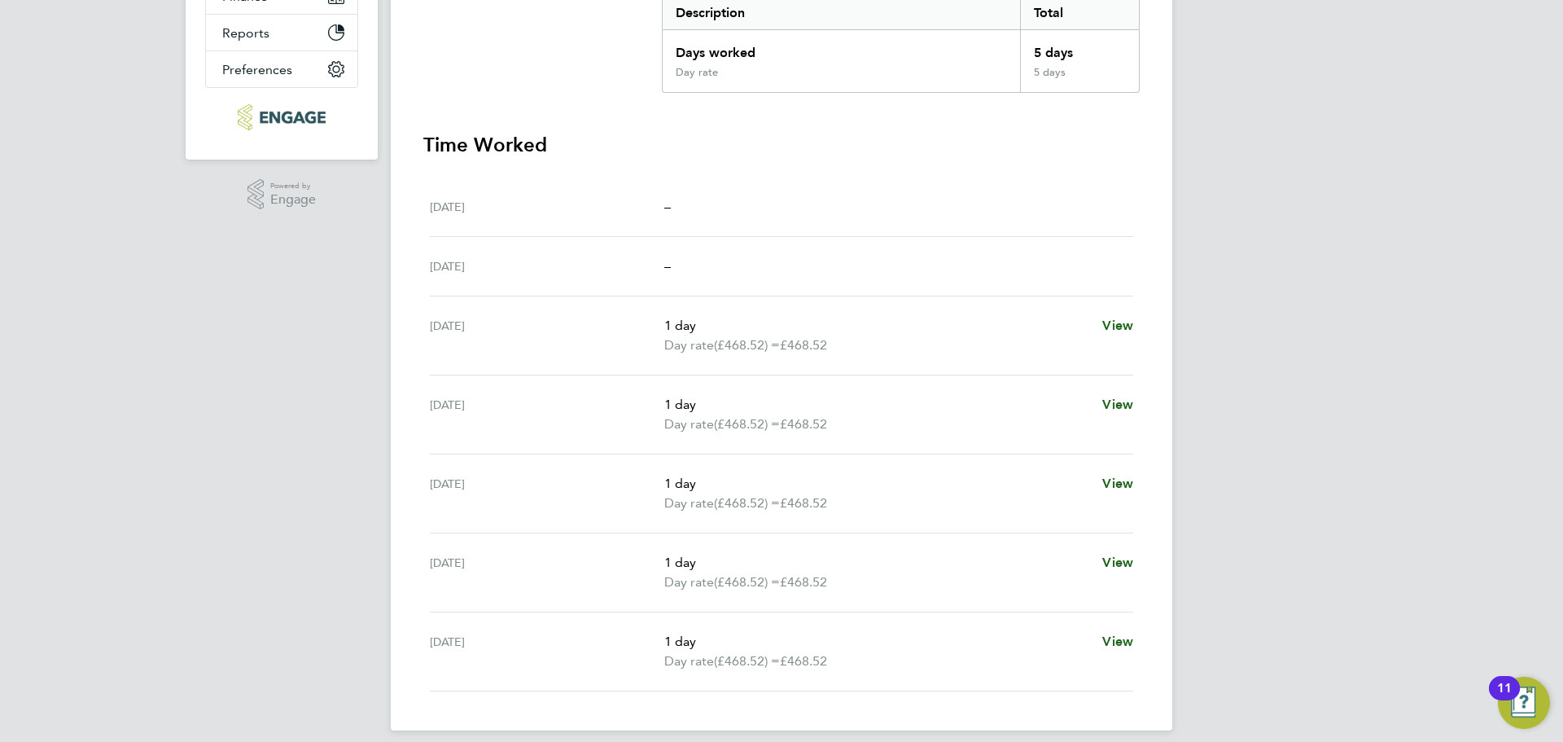
scroll to position [370, 0]
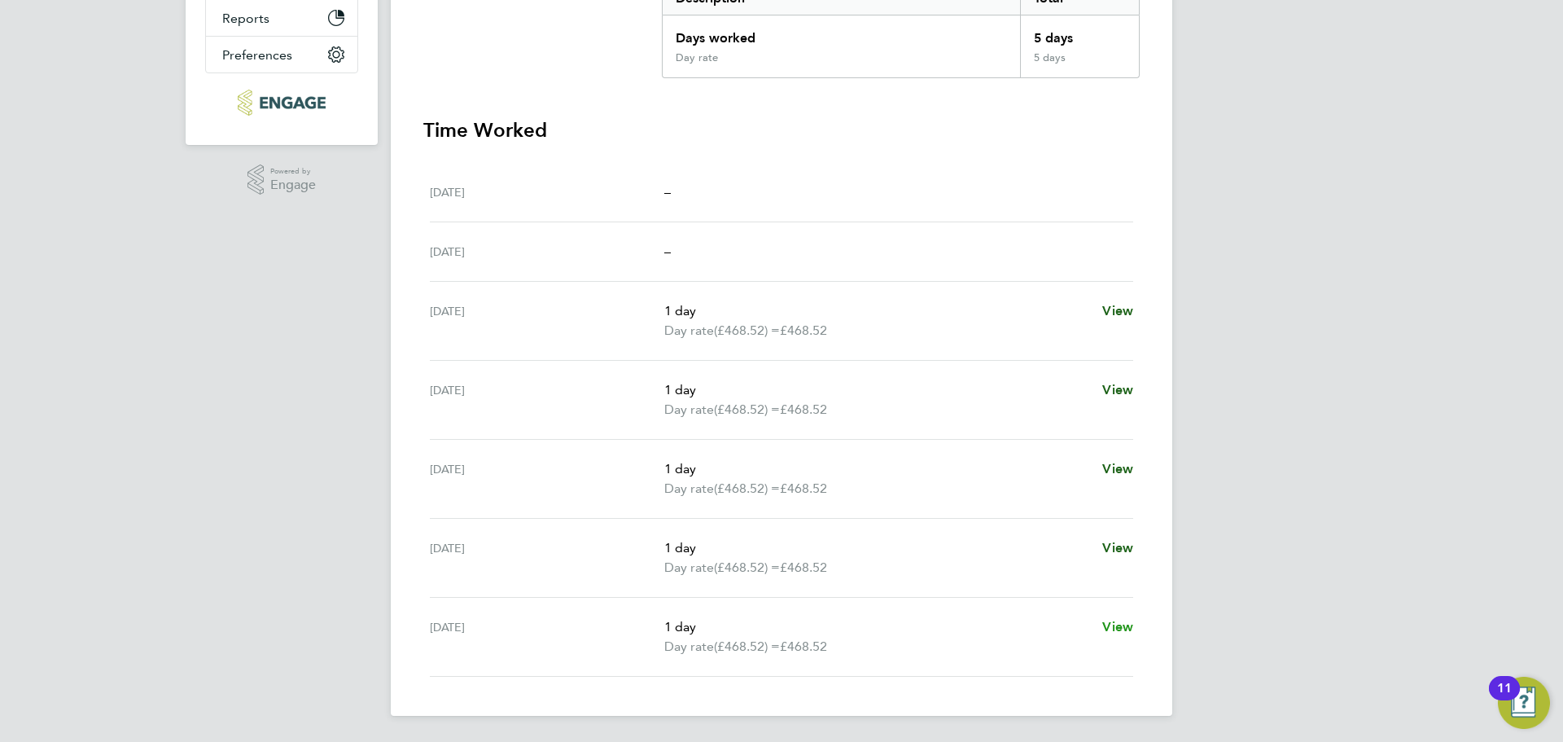
click at [1115, 628] on span "View" at bounding box center [1117, 626] width 31 height 15
select select "1"
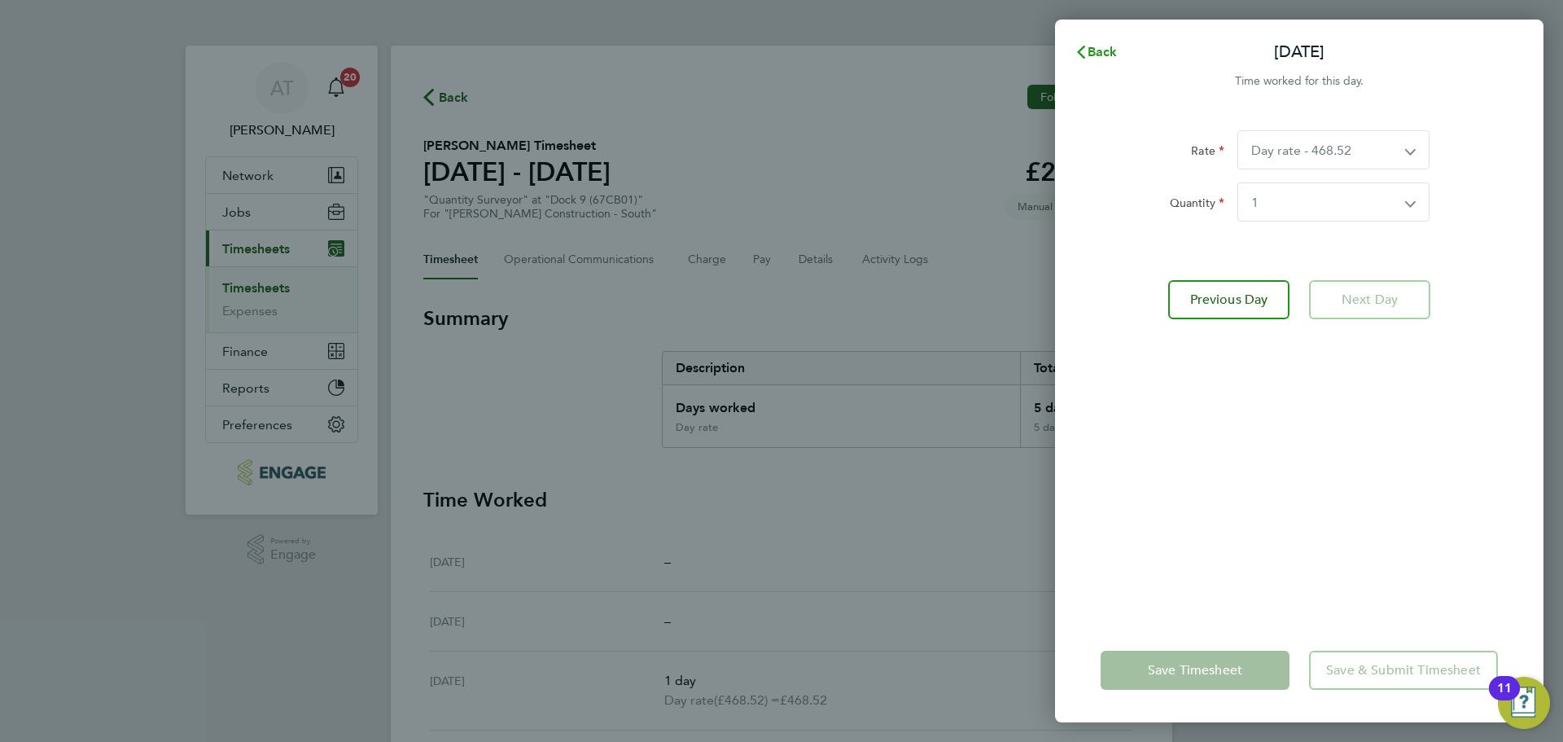
click at [1101, 40] on button "Back" at bounding box center [1096, 52] width 76 height 33
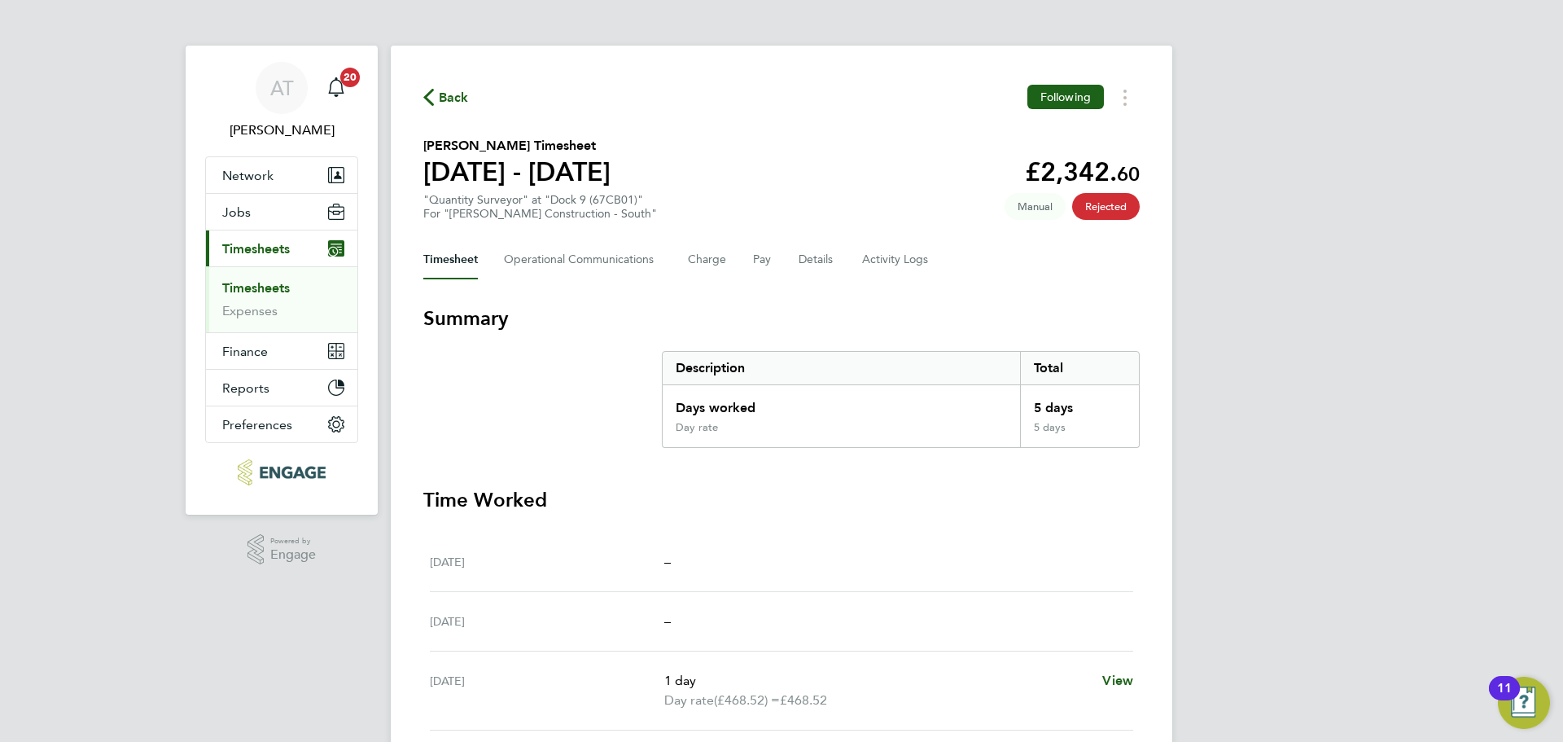
click at [276, 289] on link "Timesheets" at bounding box center [256, 287] width 68 height 15
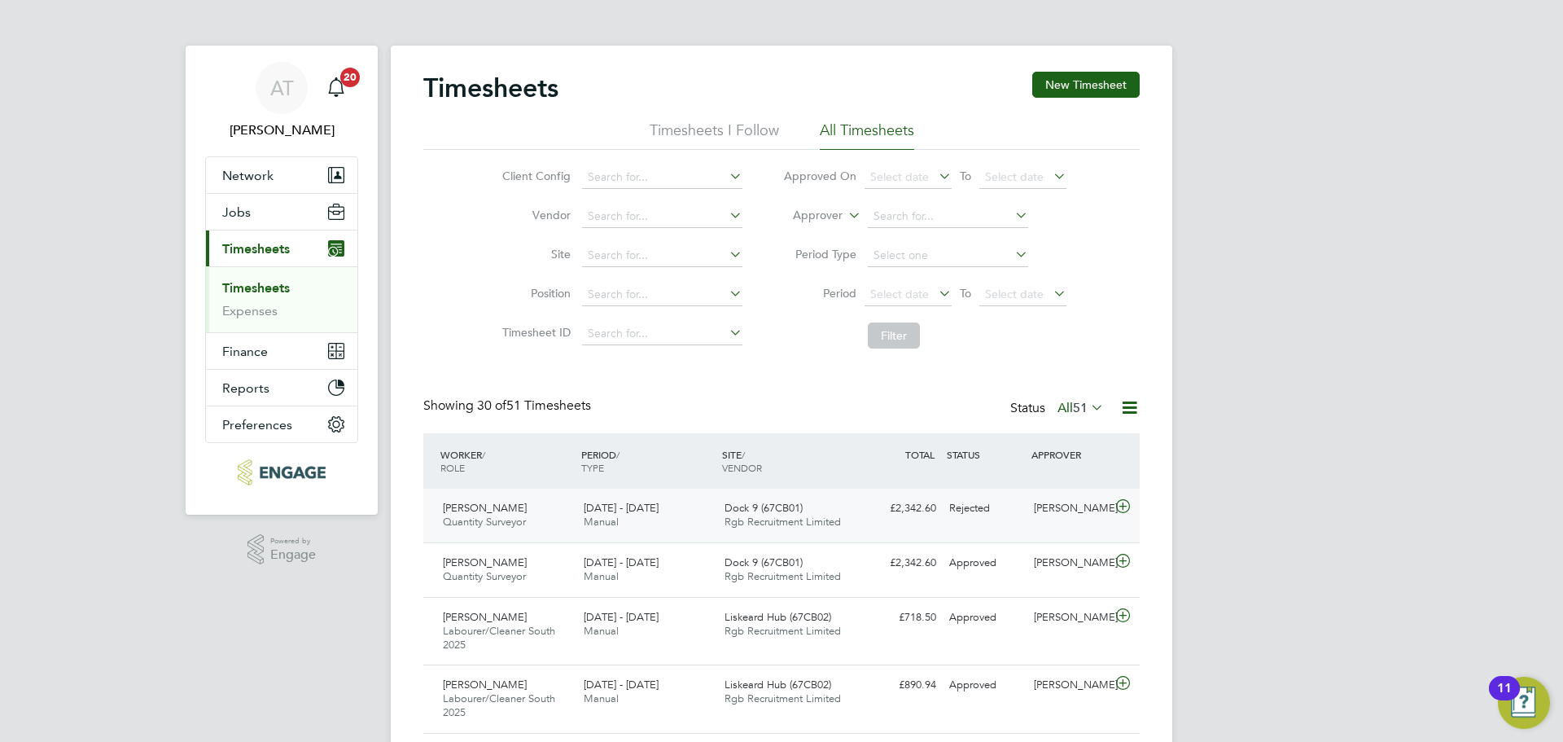
click at [480, 519] on span "Quantity Surveyor" at bounding box center [484, 522] width 83 height 14
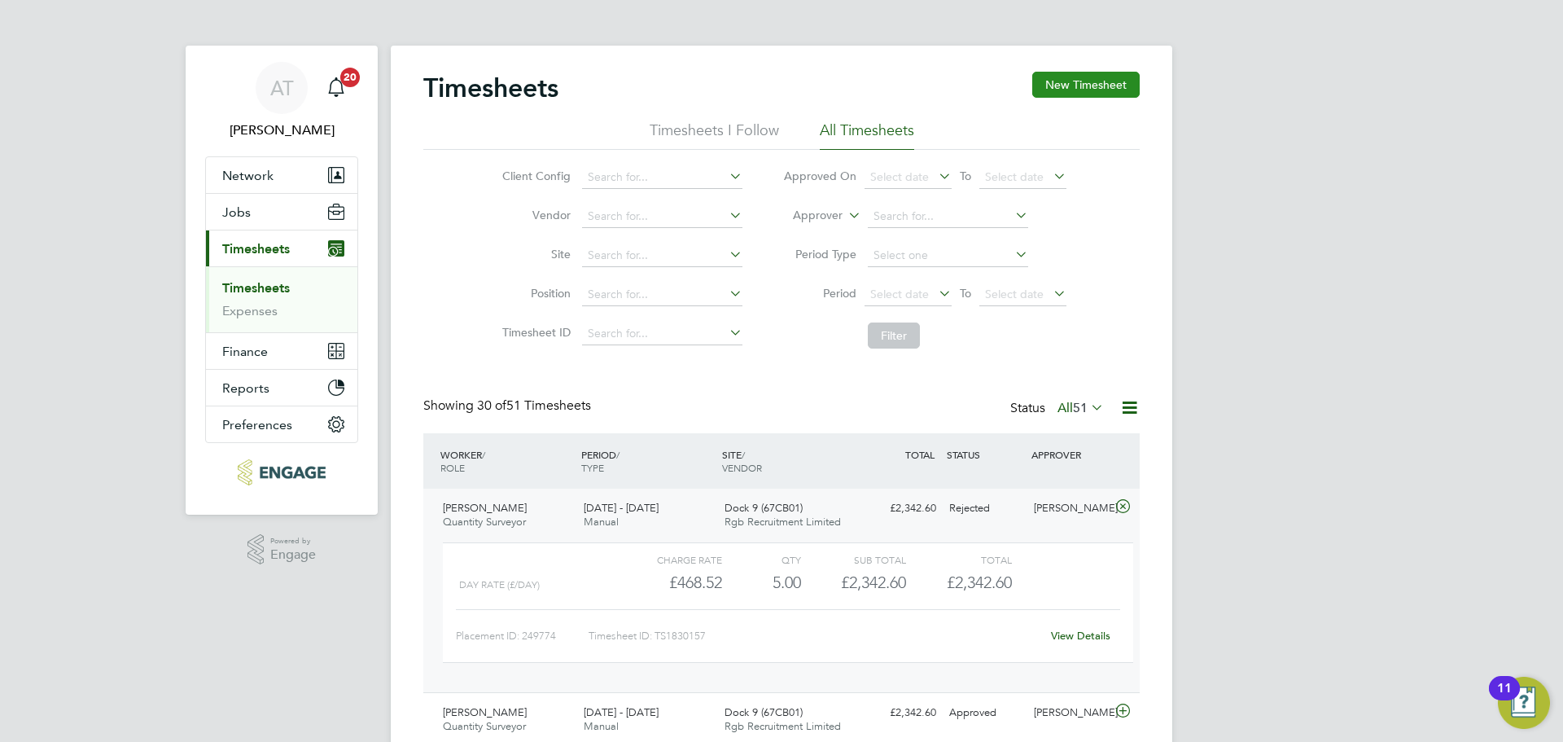
click at [1084, 78] on button "New Timesheet" at bounding box center [1085, 85] width 107 height 26
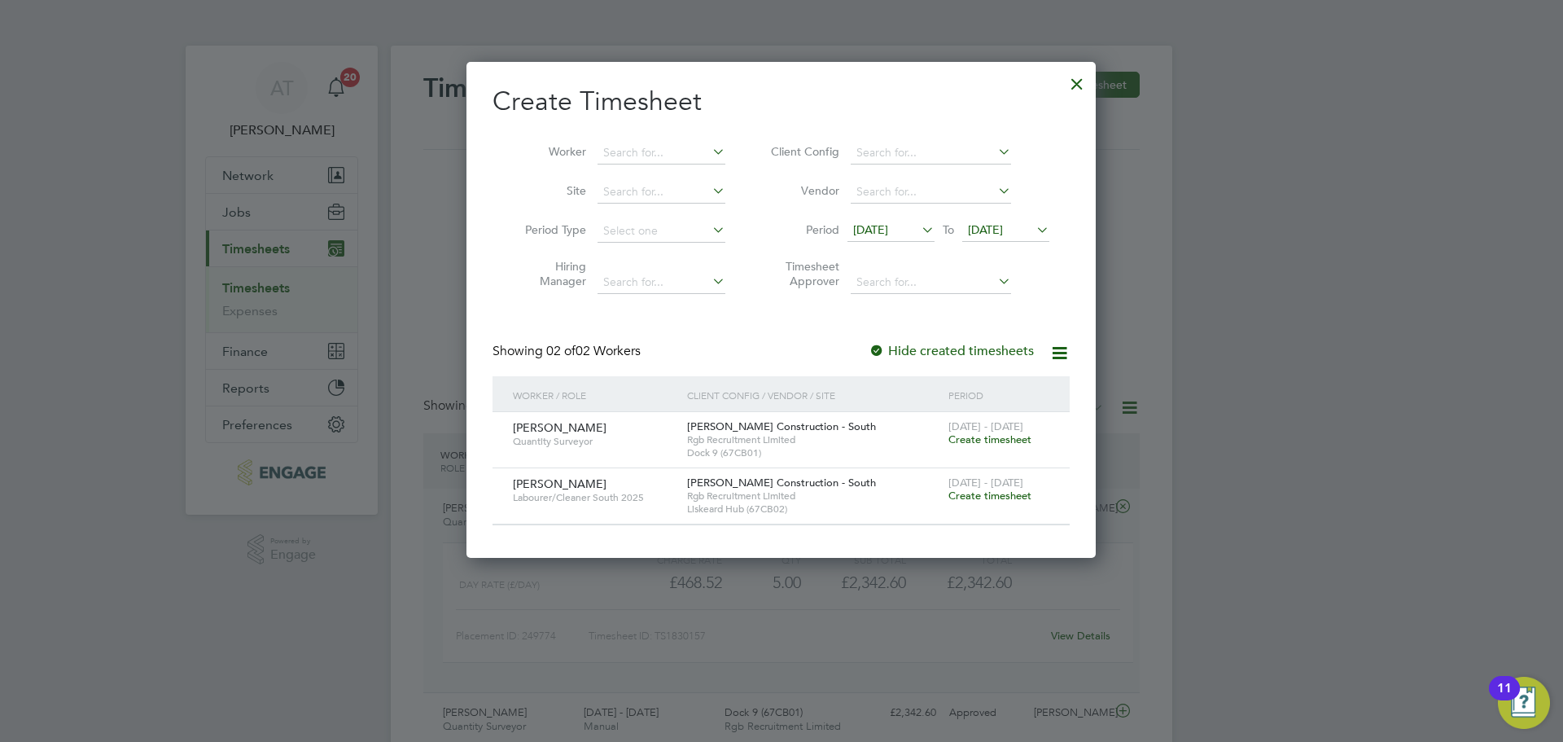
click at [992, 441] on span "Create timesheet" at bounding box center [989, 439] width 83 height 14
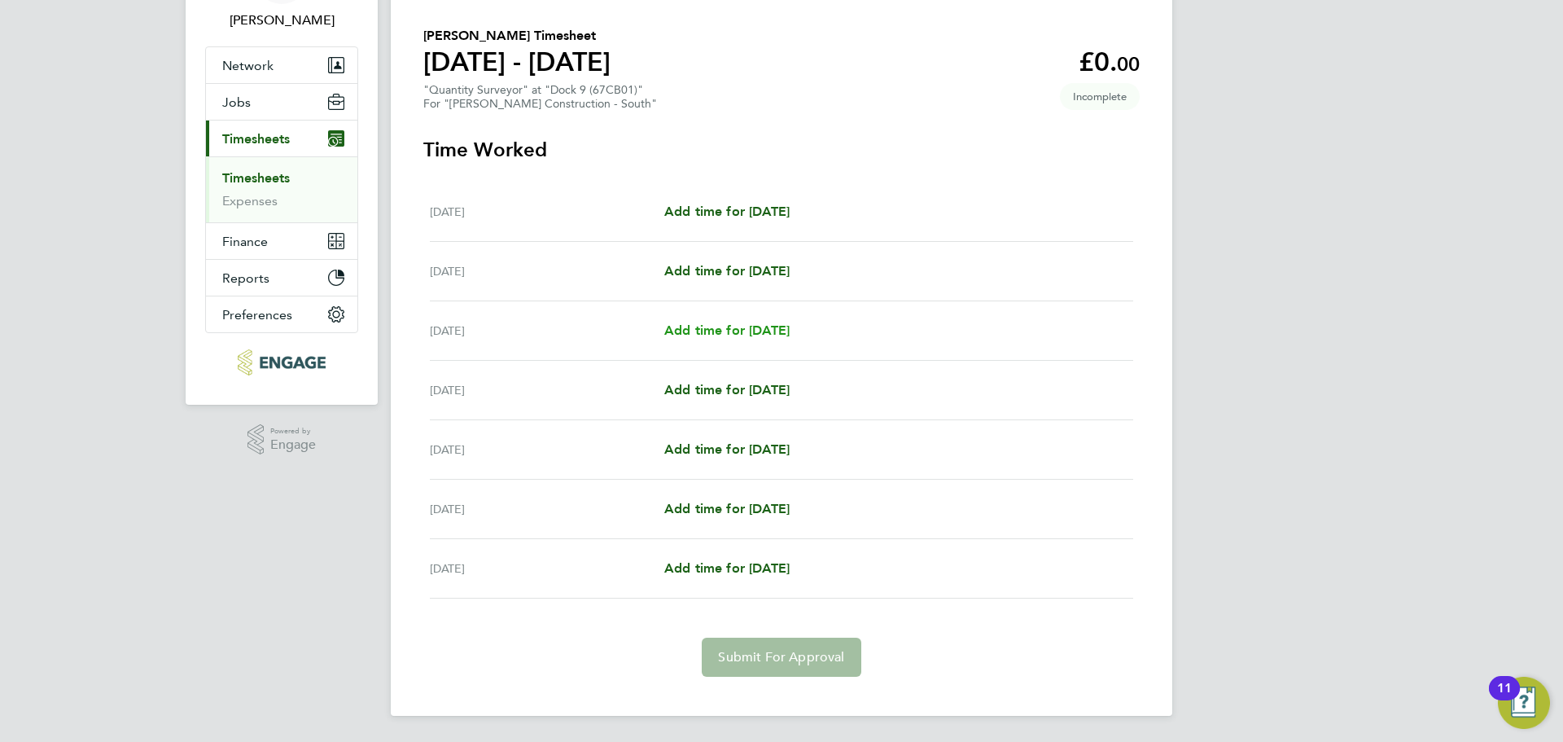
click at [755, 330] on span "Add time for [DATE]" at bounding box center [726, 329] width 125 height 15
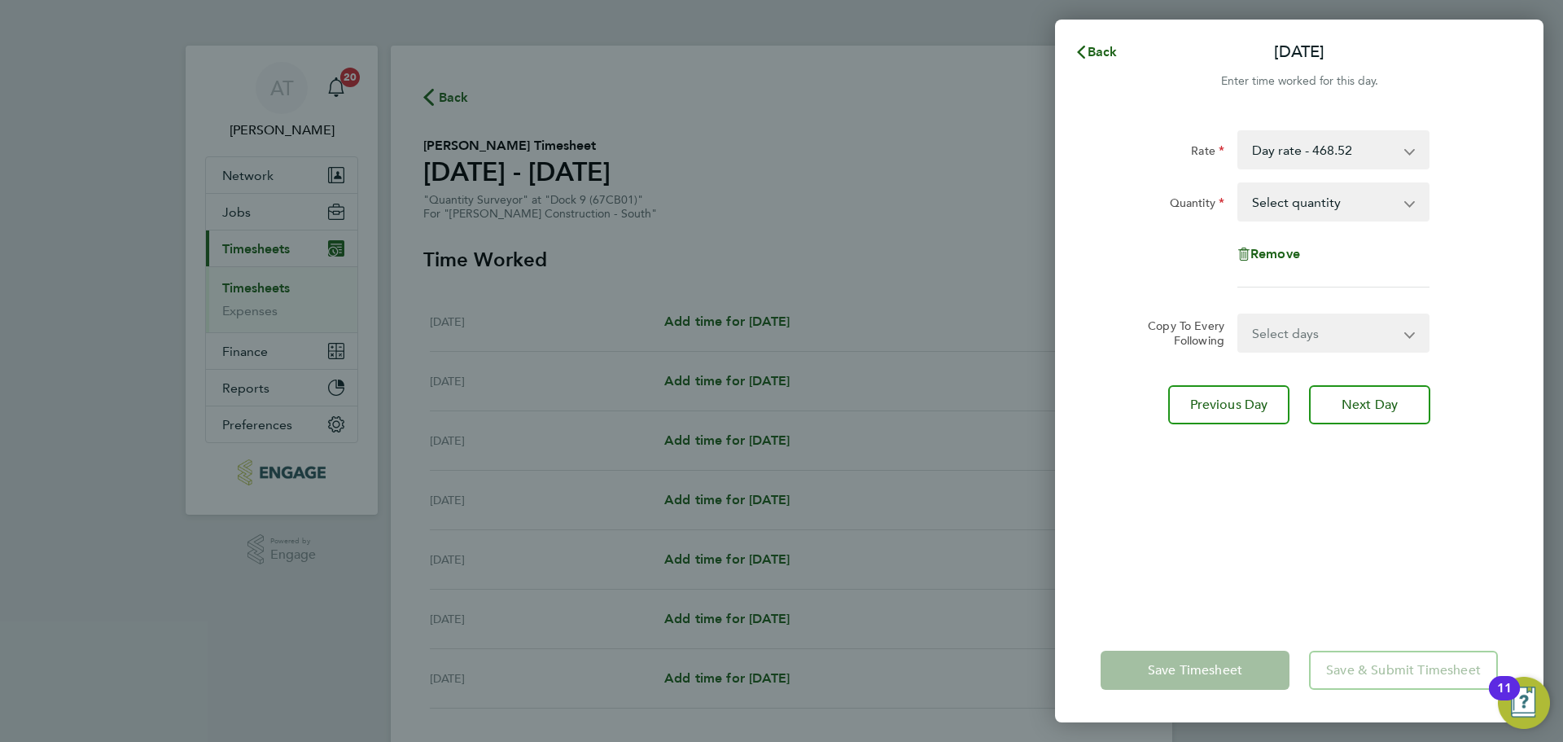
click at [1353, 200] on select "Select quantity 0.5 1" at bounding box center [1323, 202] width 169 height 36
select select "1"
click at [1239, 184] on select "Select quantity 0.5 1" at bounding box center [1323, 202] width 169 height 36
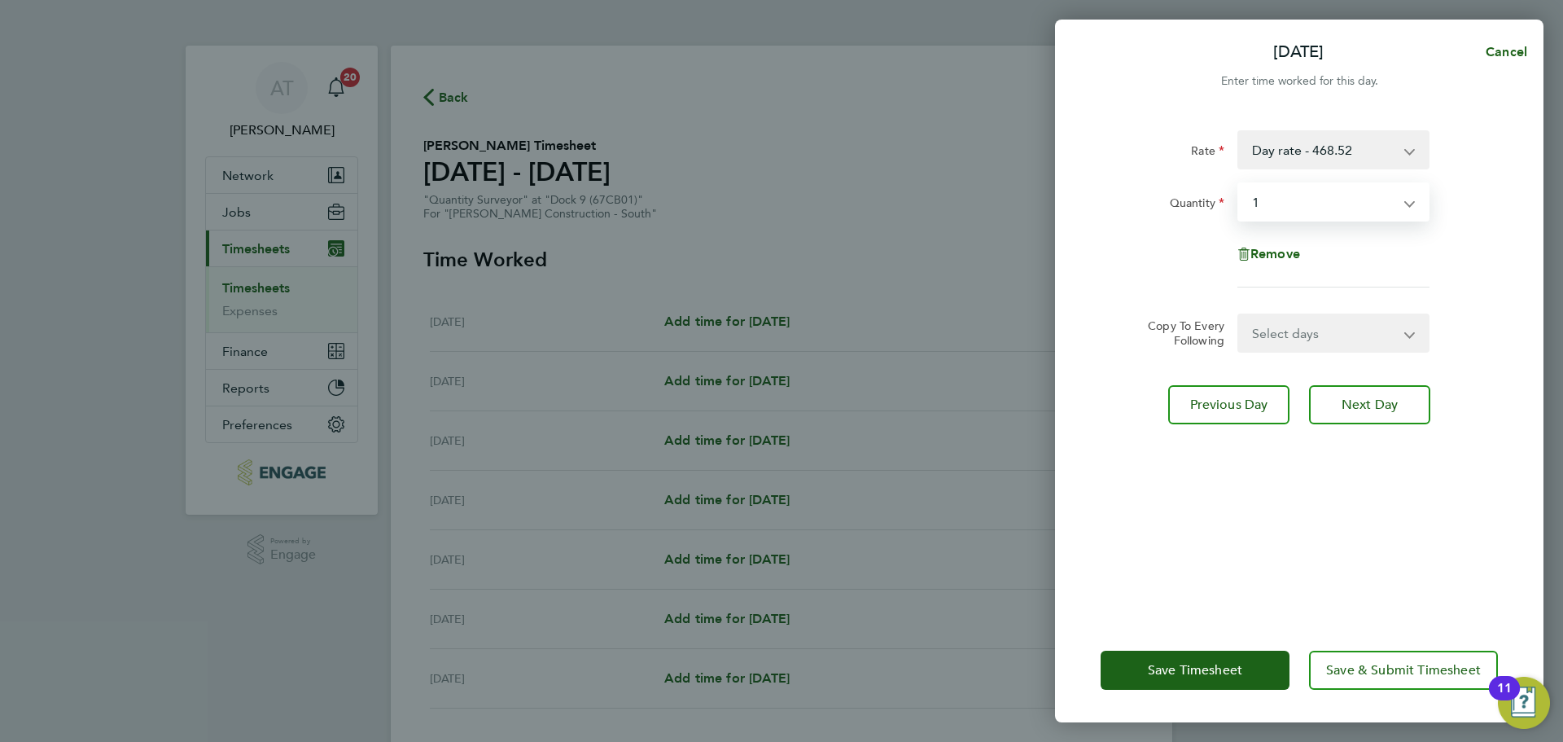
click at [1342, 333] on select "Select days Day [DATE] [DATE] [DATE] [DATE]" at bounding box center [1324, 333] width 171 height 36
select select "DAY"
click at [1239, 315] on select "Select days Day [DATE] [DATE] [DATE] [DATE]" at bounding box center [1324, 333] width 171 height 36
select select "[DATE]"
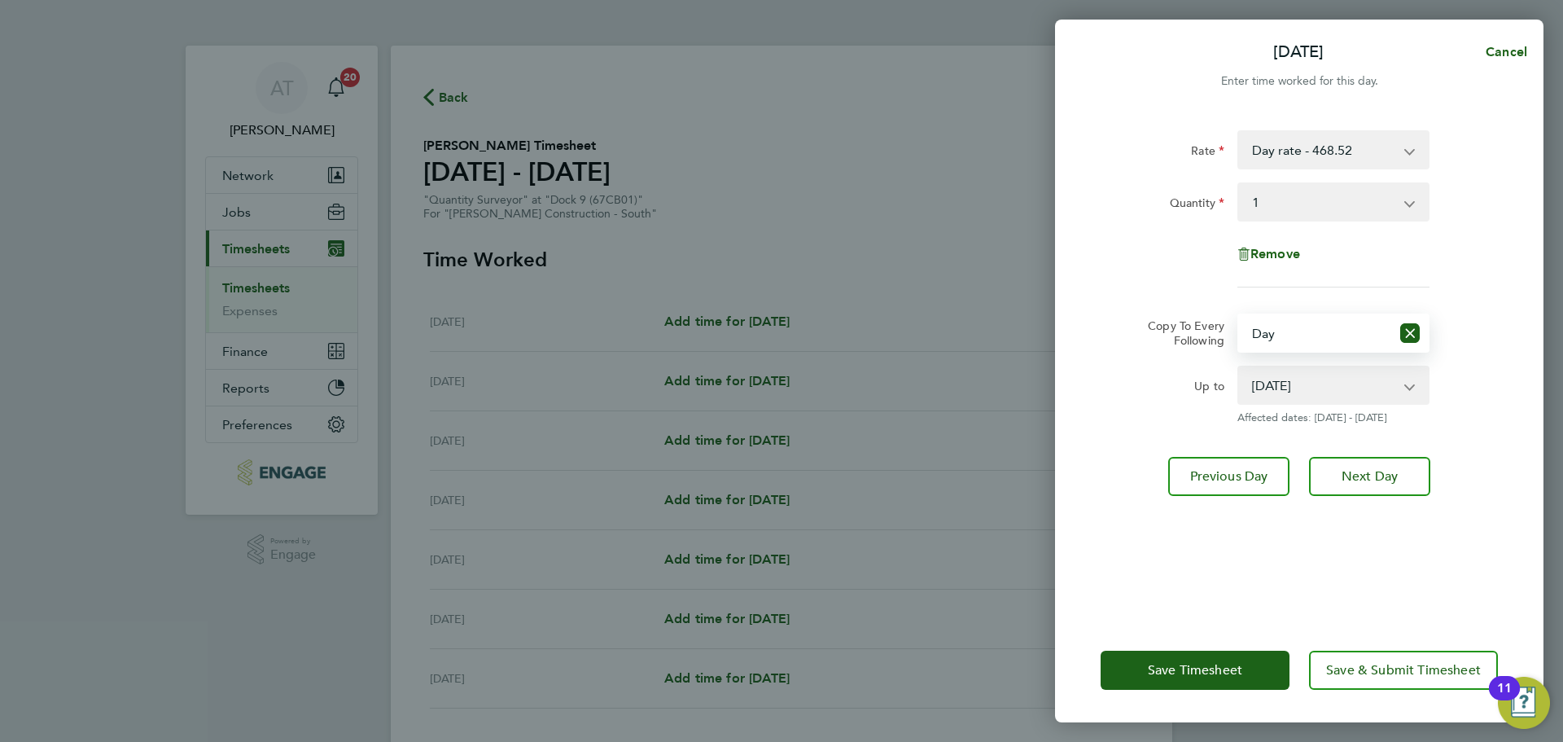
click at [1105, 573] on div "Rate Day rate - 468.52 Quantity Select quantity 0.5 1 Remove Copy To Every Foll…" at bounding box center [1299, 364] width 488 height 507
click at [1154, 688] on button "Save Timesheet" at bounding box center [1195, 669] width 189 height 39
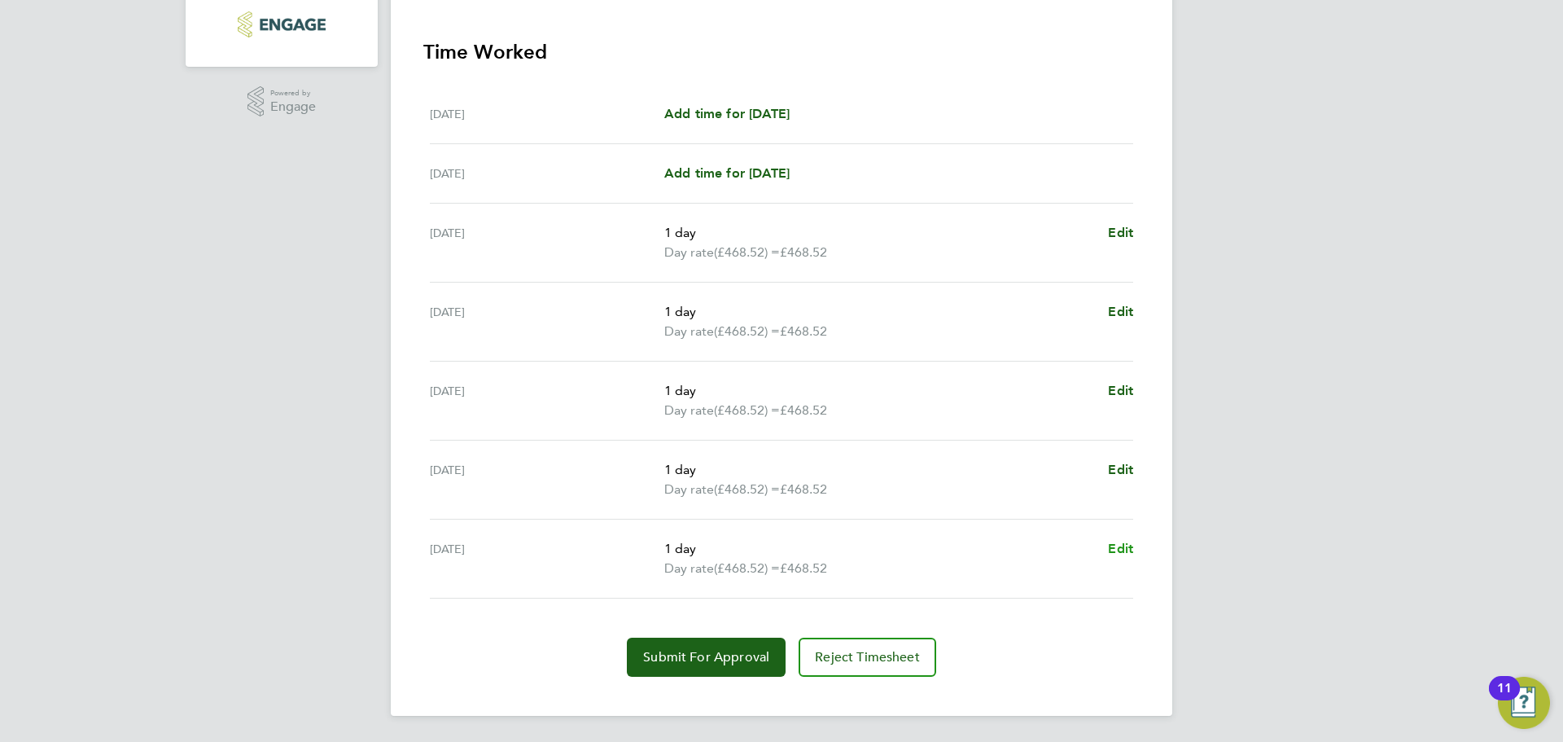
click at [1117, 545] on span "Edit" at bounding box center [1120, 548] width 25 height 15
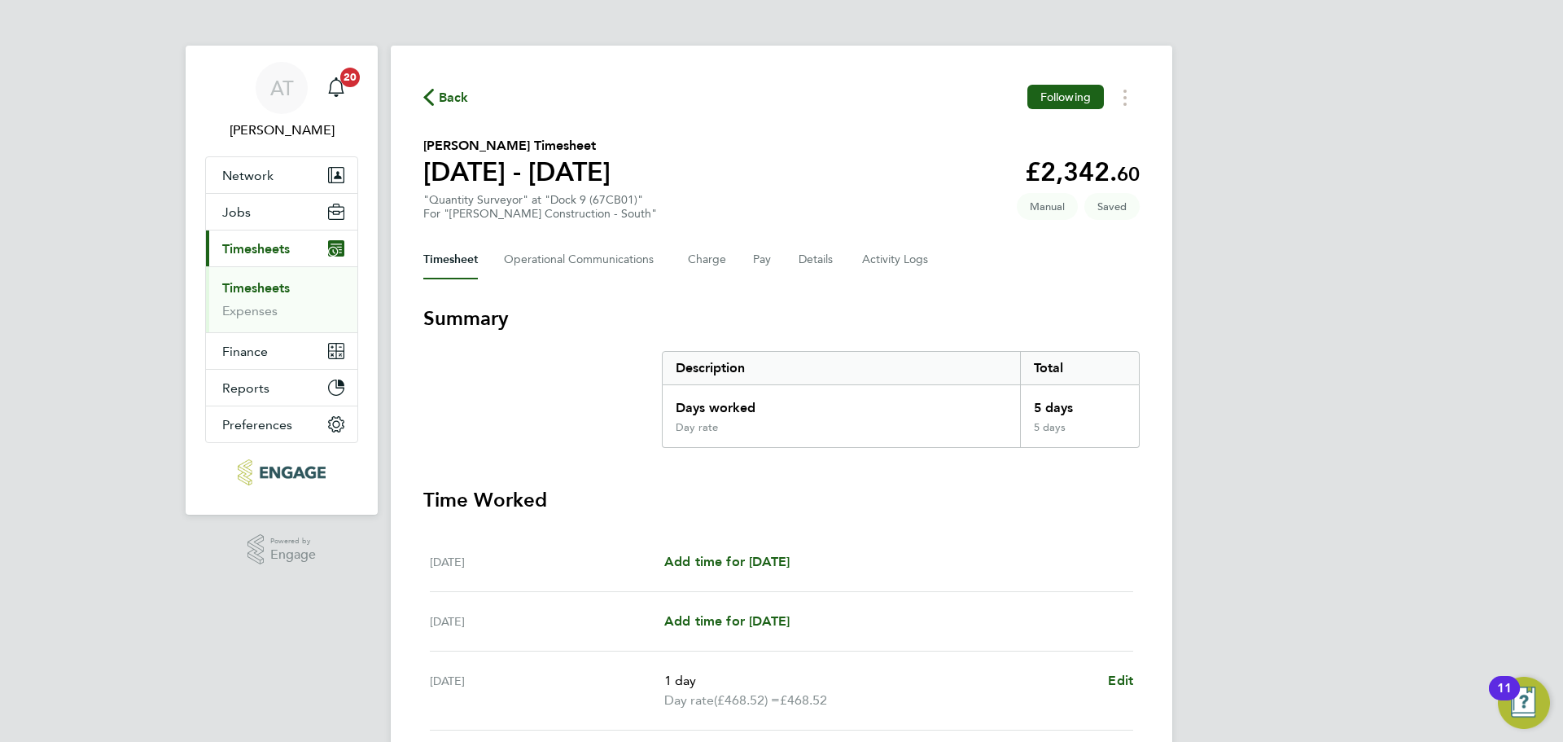
select select "1"
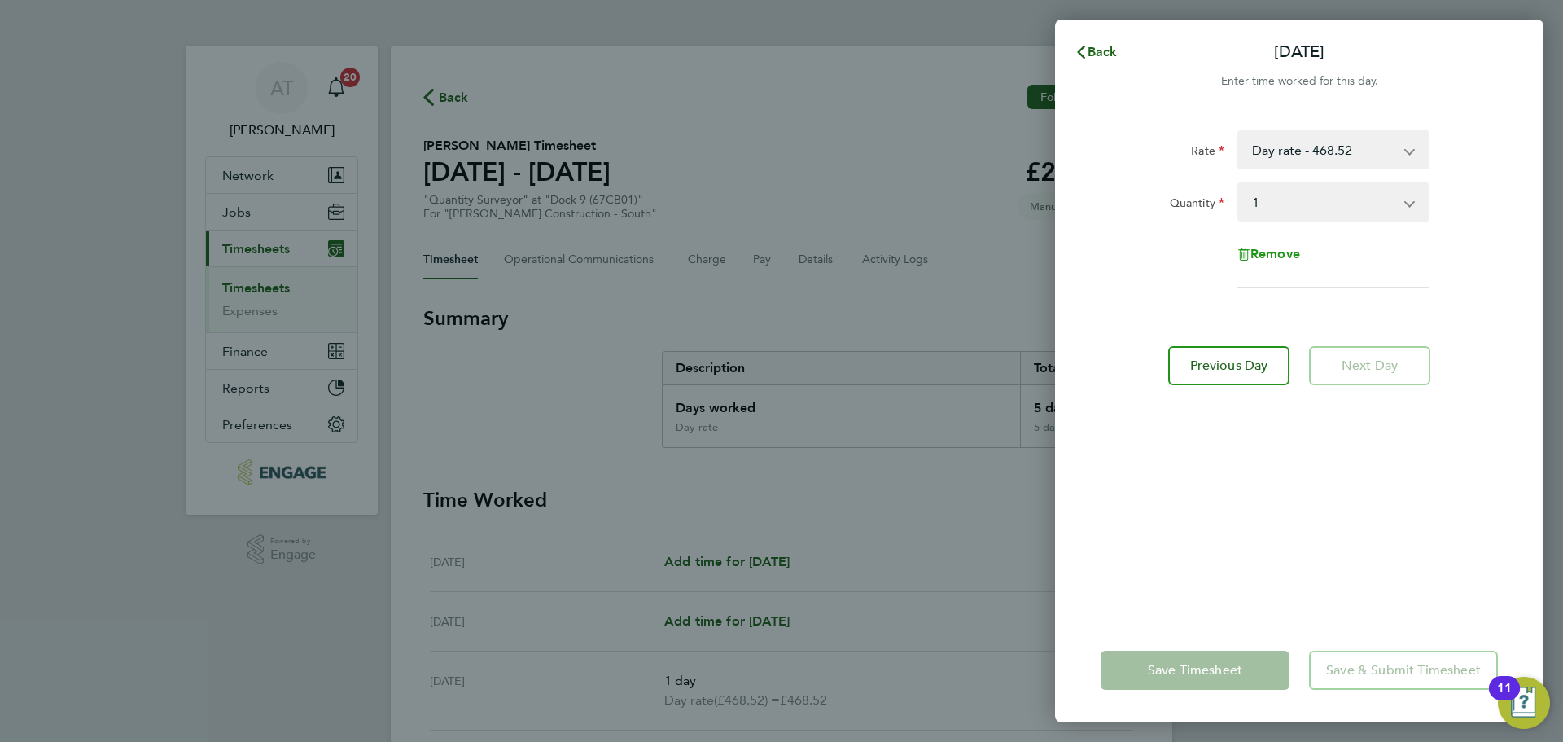
click at [1272, 248] on span "Remove" at bounding box center [1276, 253] width 50 height 15
select select "null"
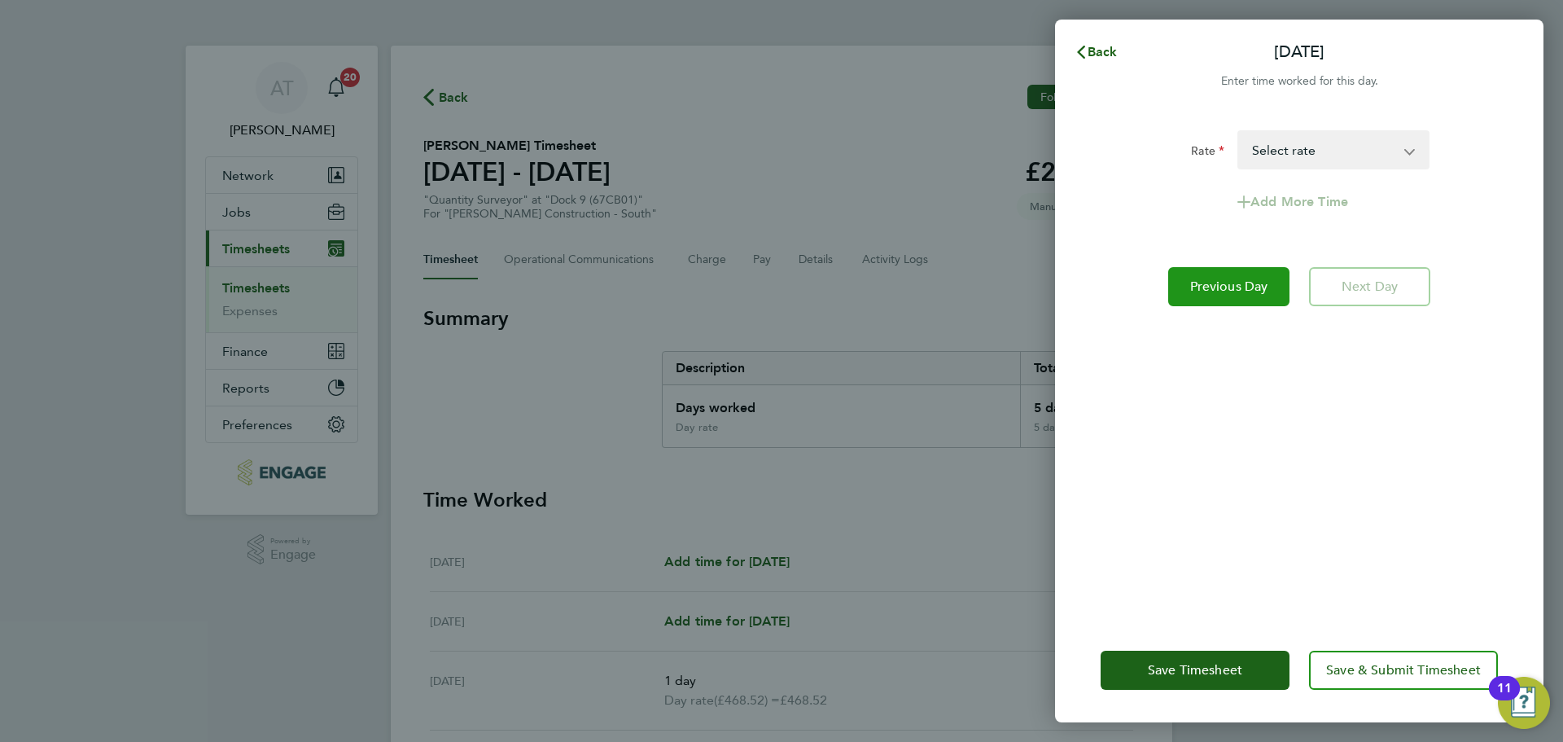
click at [1202, 284] on span "Previous Day" at bounding box center [1229, 286] width 78 height 16
select select "1"
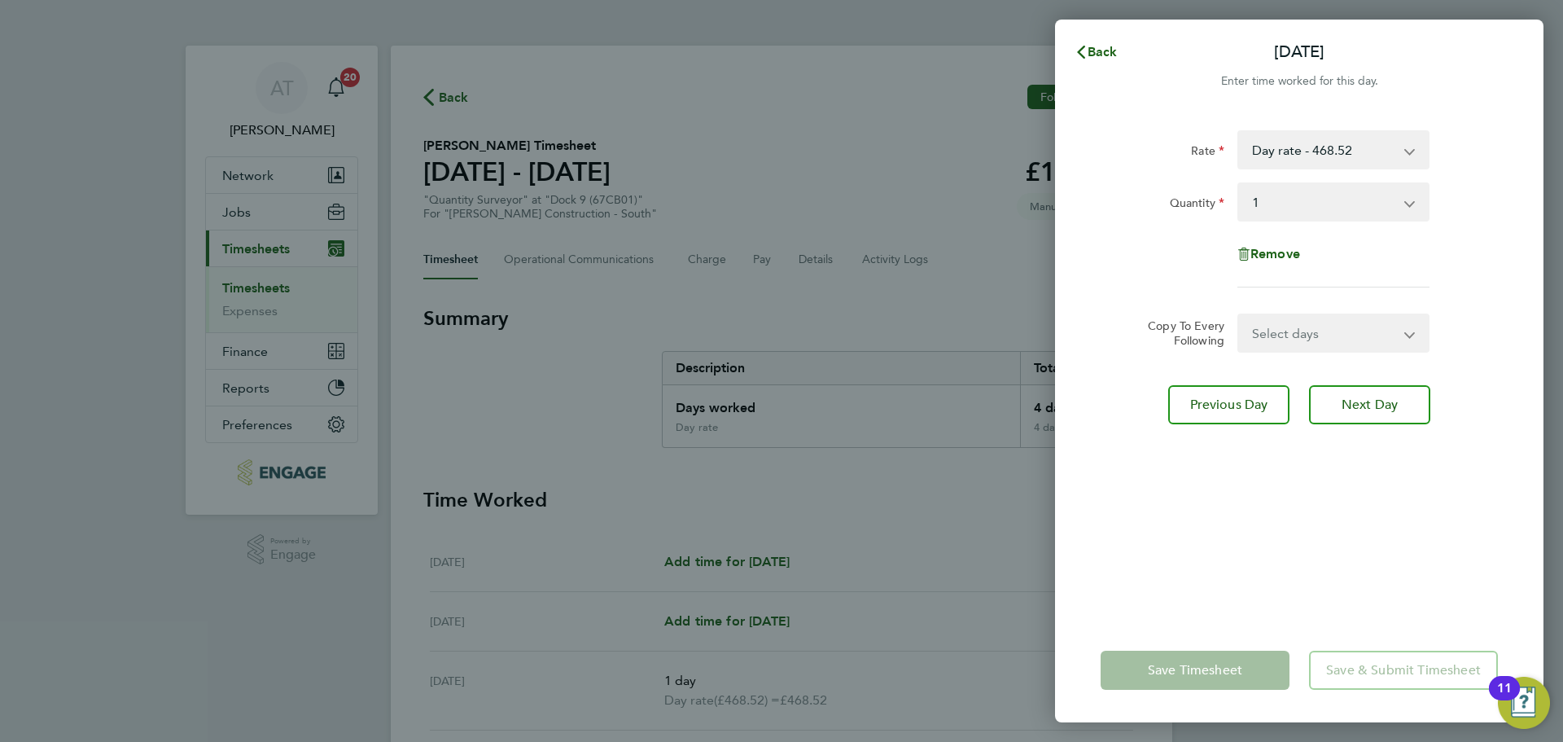
click at [1269, 243] on div "Remove" at bounding box center [1299, 253] width 137 height 39
click at [1269, 255] on span "Remove" at bounding box center [1276, 253] width 50 height 15
select select "null"
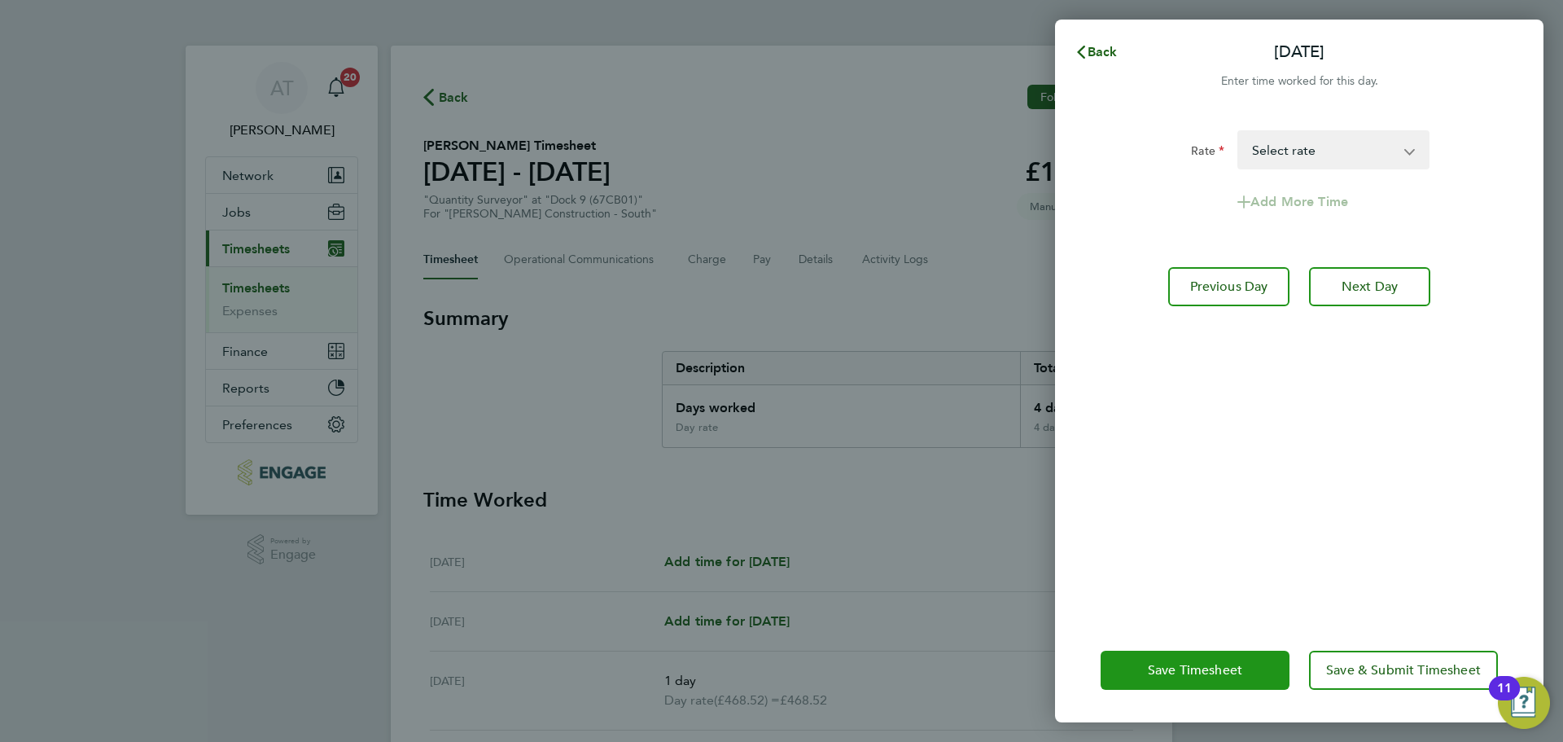
click at [1193, 671] on span "Save Timesheet" at bounding box center [1195, 670] width 94 height 16
